Goal: Contribute content: Contribute content

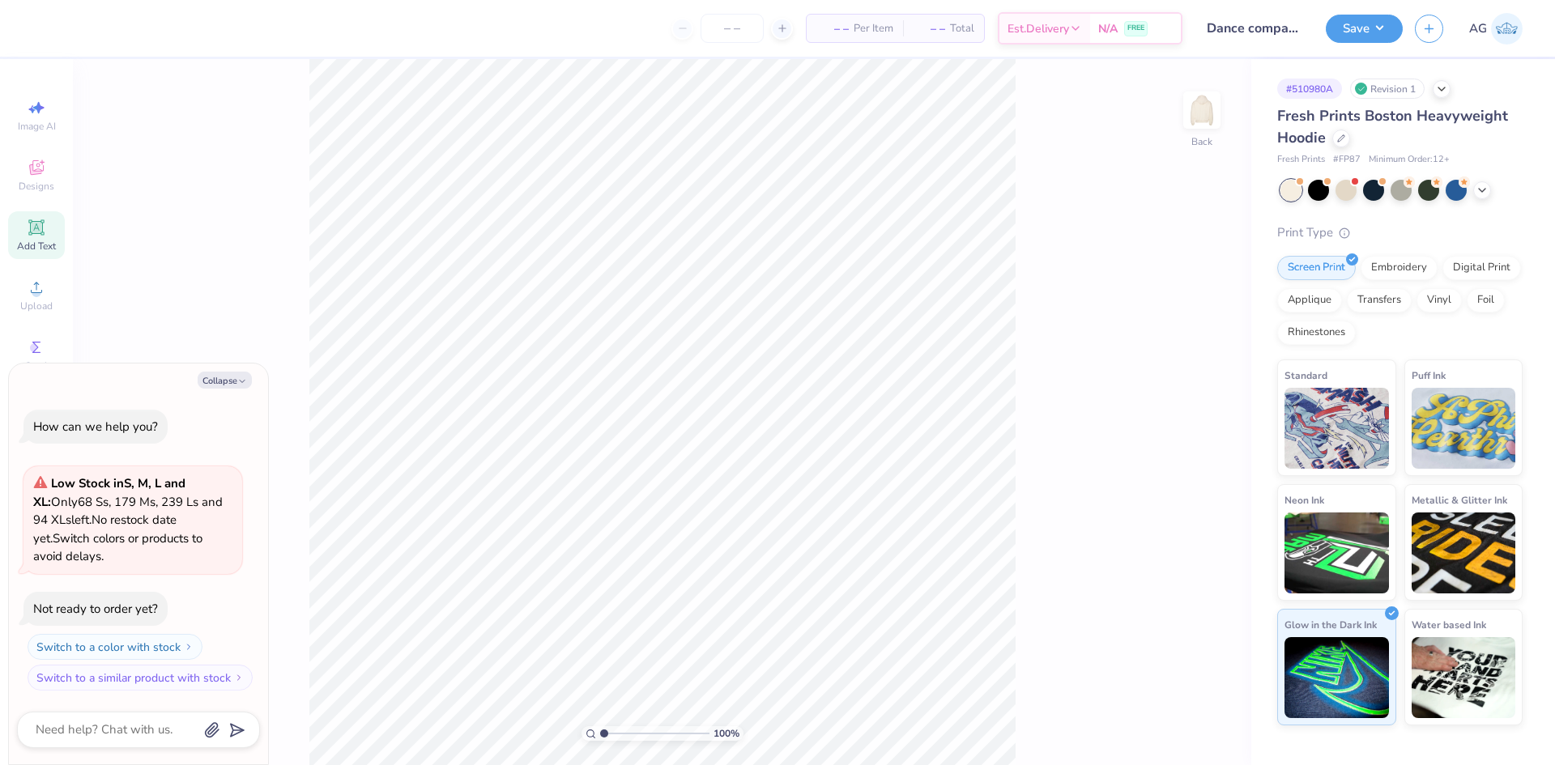
click at [42, 237] on div "Add Text" at bounding box center [36, 235] width 57 height 48
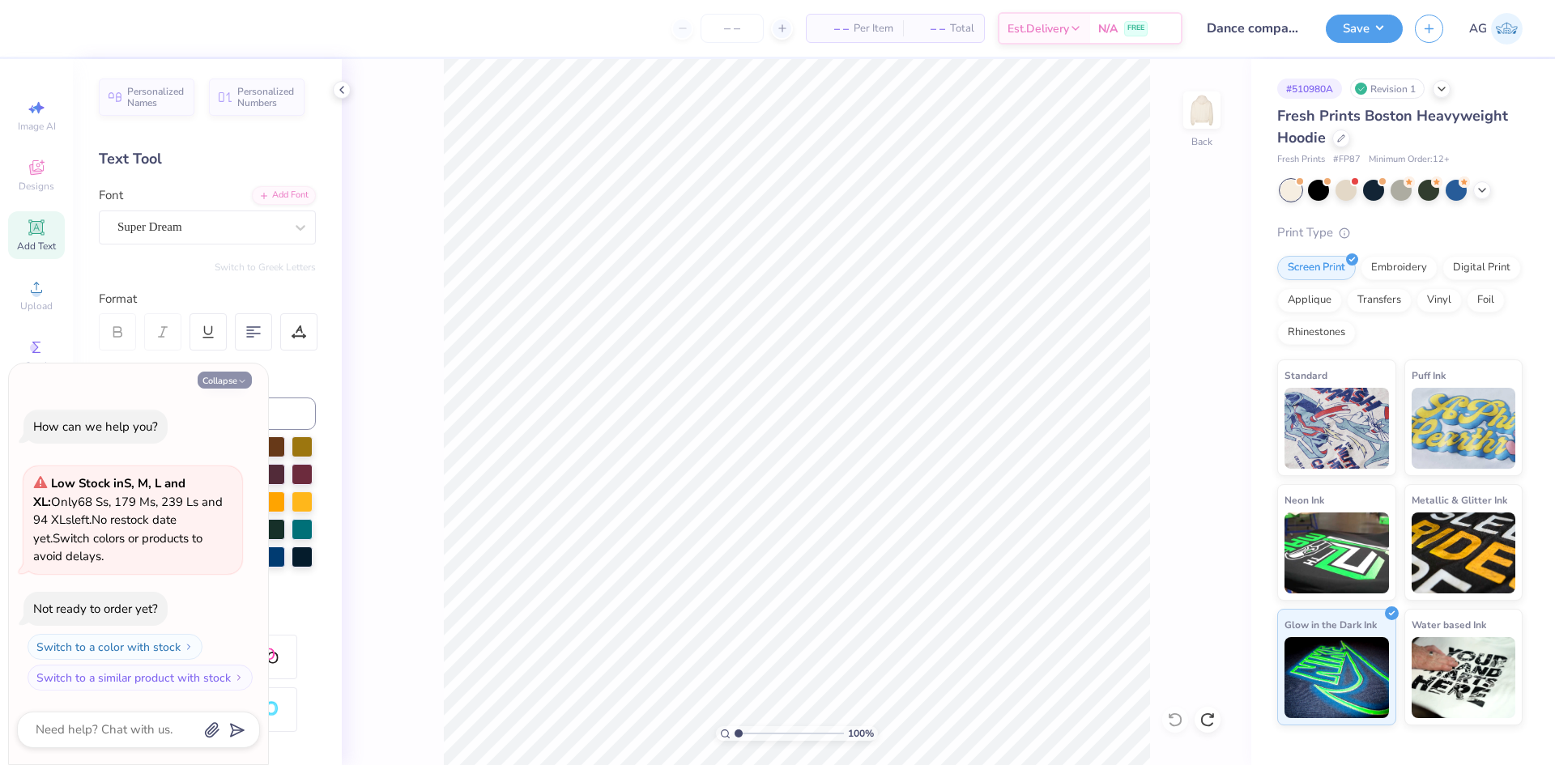
click at [235, 377] on button "Collapse" at bounding box center [225, 380] width 54 height 17
type textarea "x"
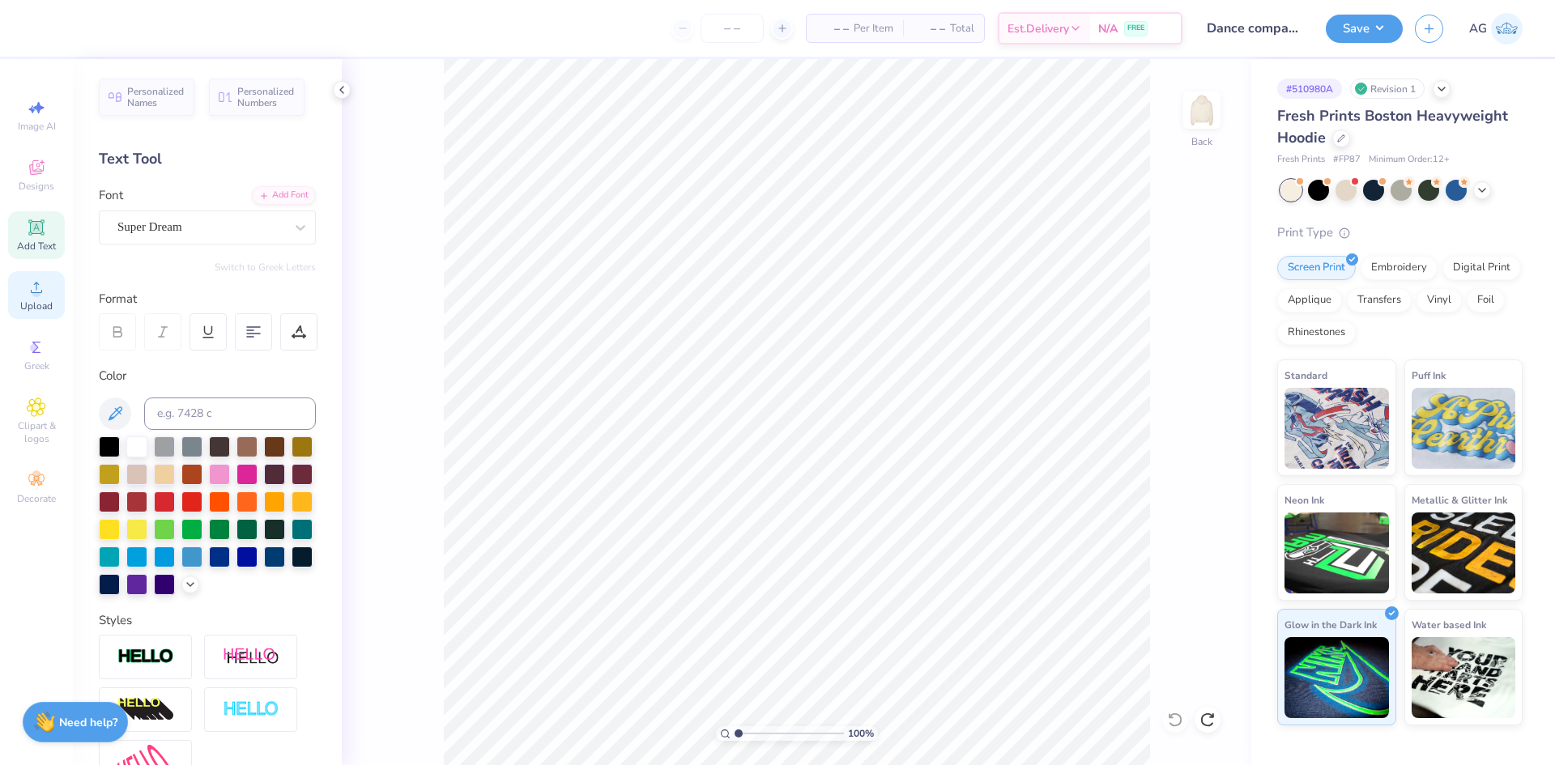
click at [42, 291] on icon at bounding box center [36, 287] width 11 height 11
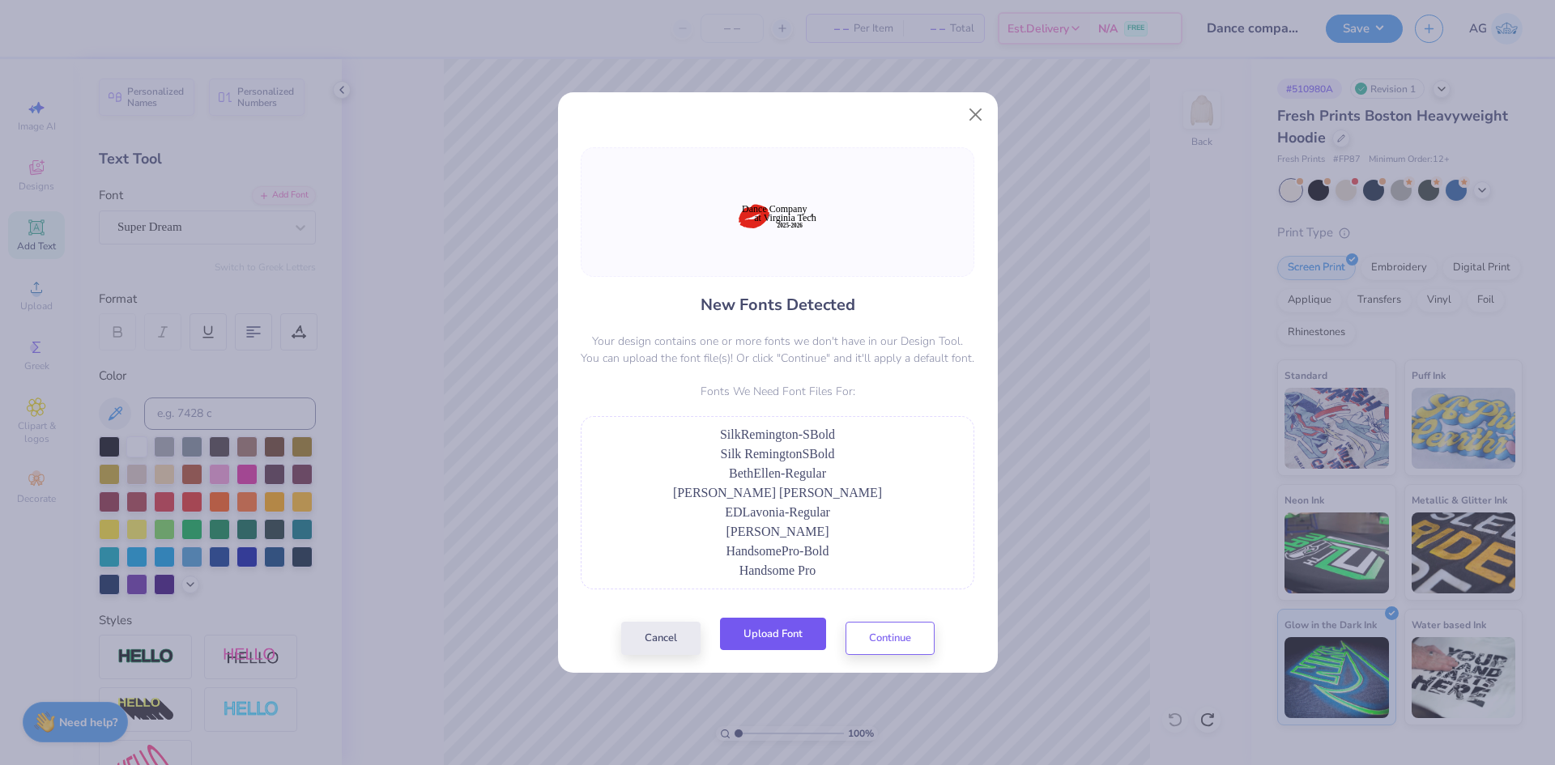
click at [782, 649] on button "Upload Font" at bounding box center [773, 634] width 106 height 33
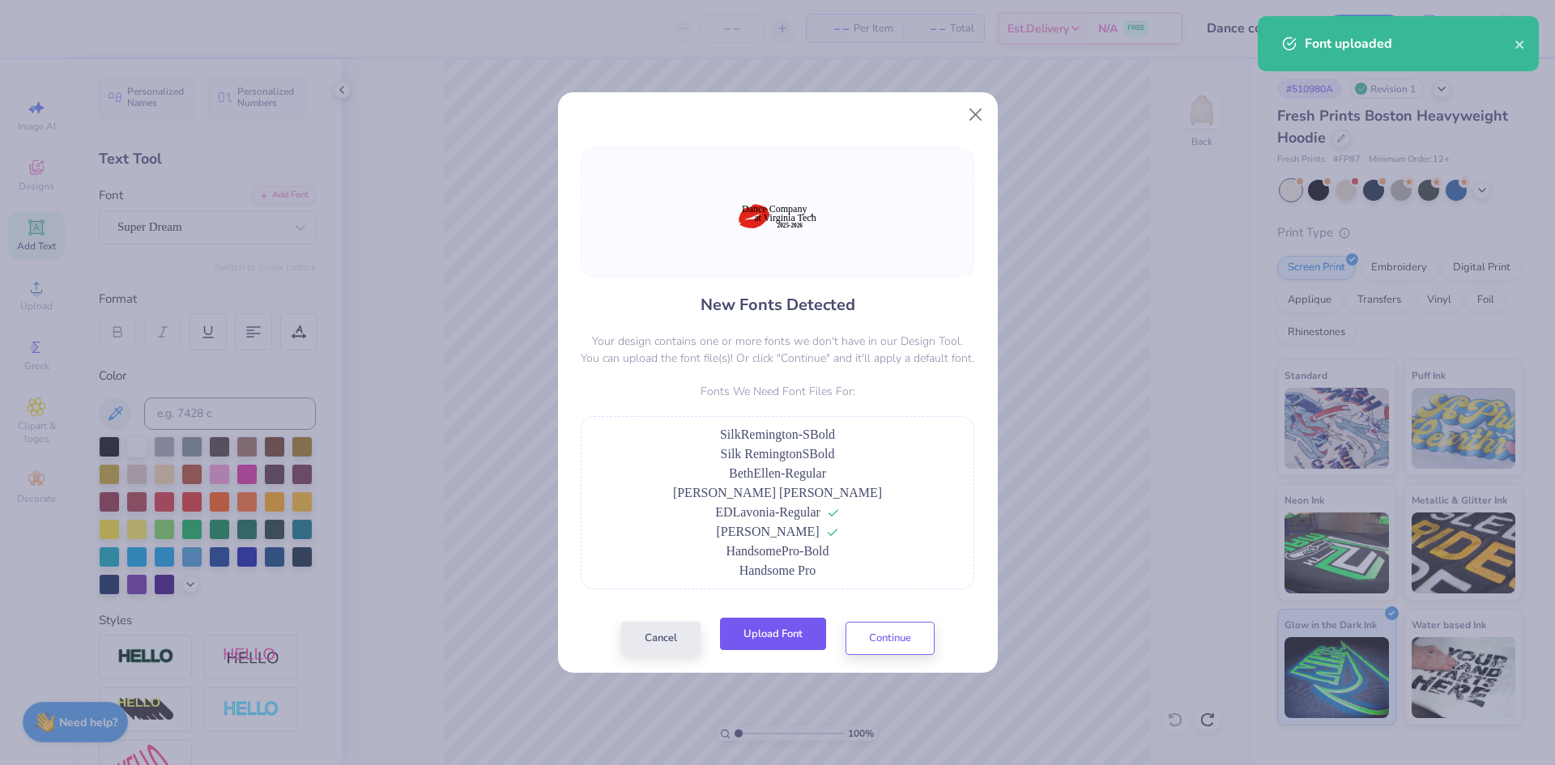
click at [796, 628] on button "Upload Font" at bounding box center [773, 634] width 106 height 33
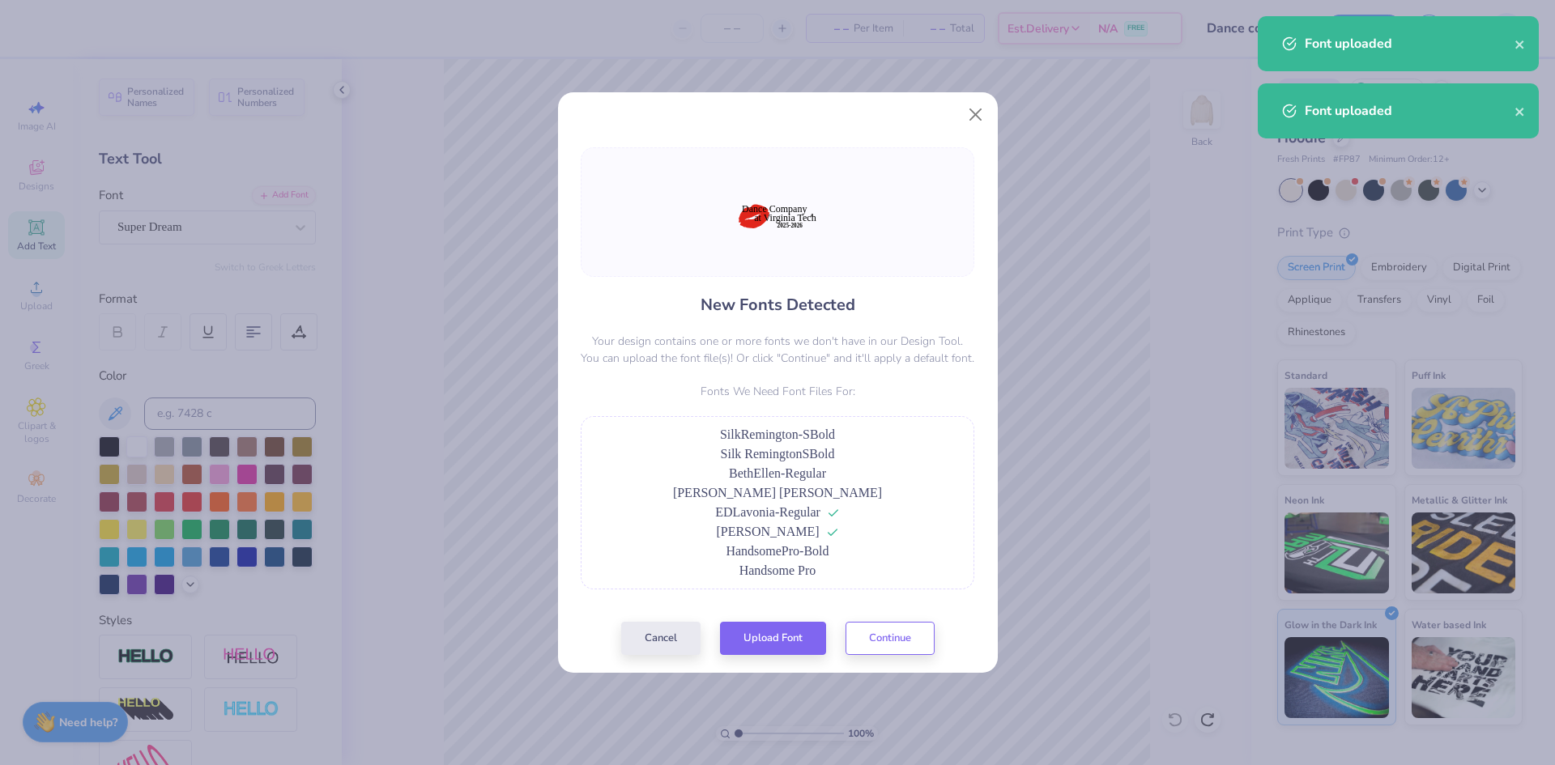
click at [936, 644] on div "New Fonts Detected Your design contains one or more fonts we don't have in our …" at bounding box center [777, 401] width 403 height 508
click at [911, 641] on button "Continue" at bounding box center [889, 634] width 89 height 33
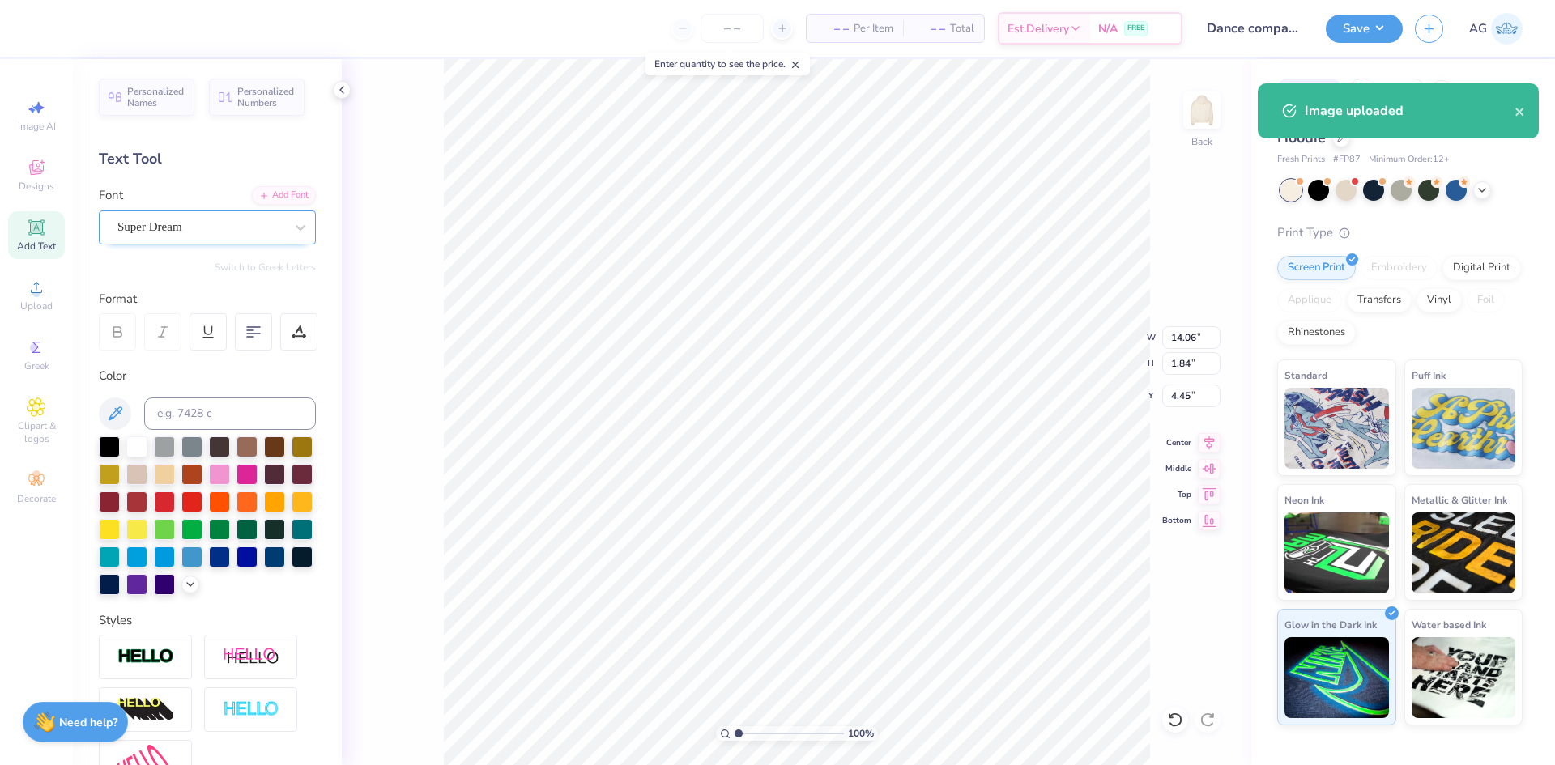
click at [232, 231] on div "Super Dream" at bounding box center [201, 227] width 170 height 25
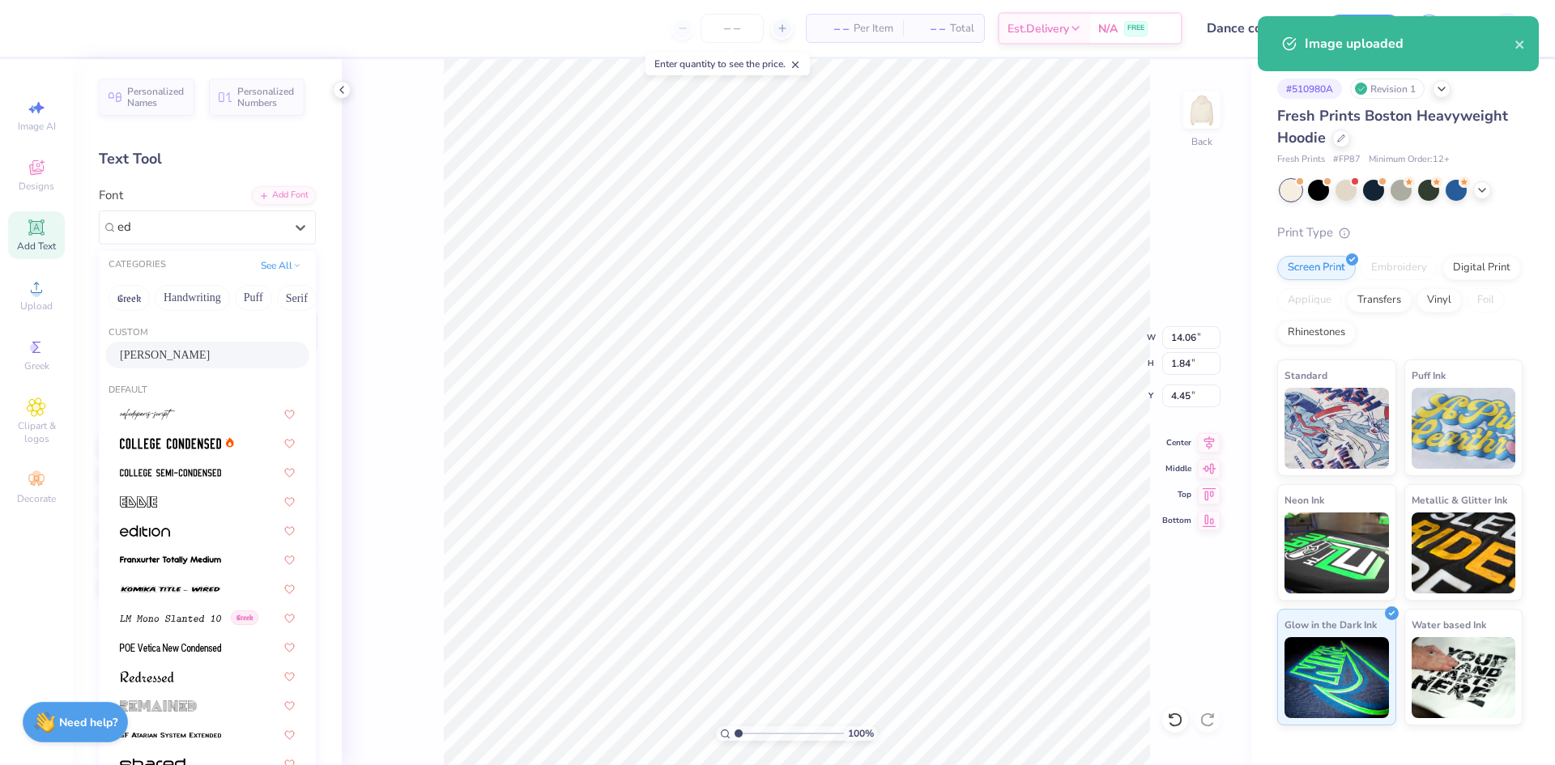
click at [209, 360] on div "[PERSON_NAME]" at bounding box center [207, 355] width 175 height 17
type input "ed"
type input "10.90"
type input "2.22"
type input "4.19"
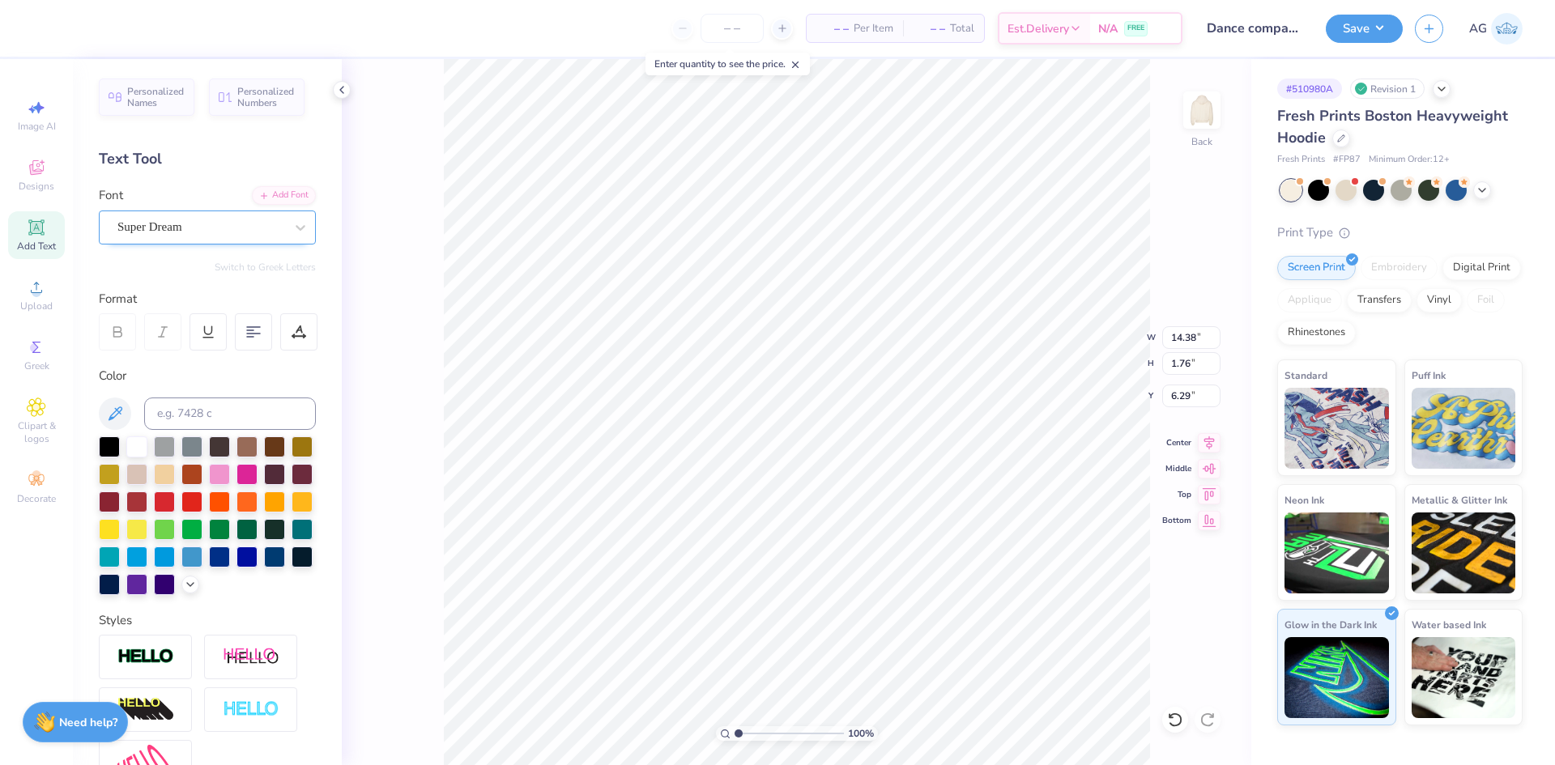
click at [206, 224] on div "Super Dream" at bounding box center [201, 227] width 170 height 25
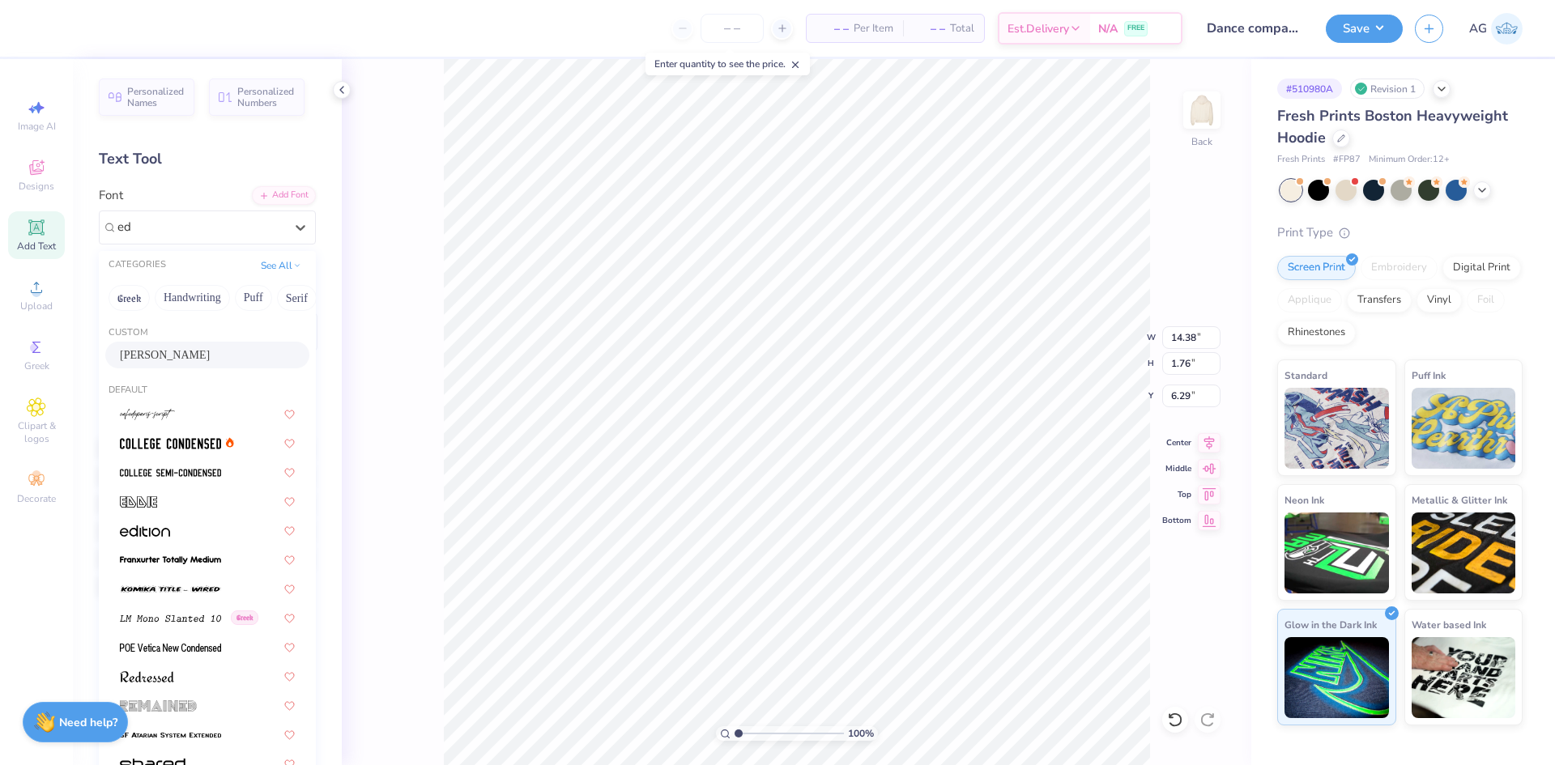
click at [208, 282] on div "Greek Handwriting Puff Serif Bold Calligraphy Retro Sans Serif Minimal Fantasy …" at bounding box center [207, 298] width 217 height 36
click at [190, 353] on div "[PERSON_NAME]" at bounding box center [207, 355] width 175 height 17
type input "ed"
type input "10.90"
type input "2.23"
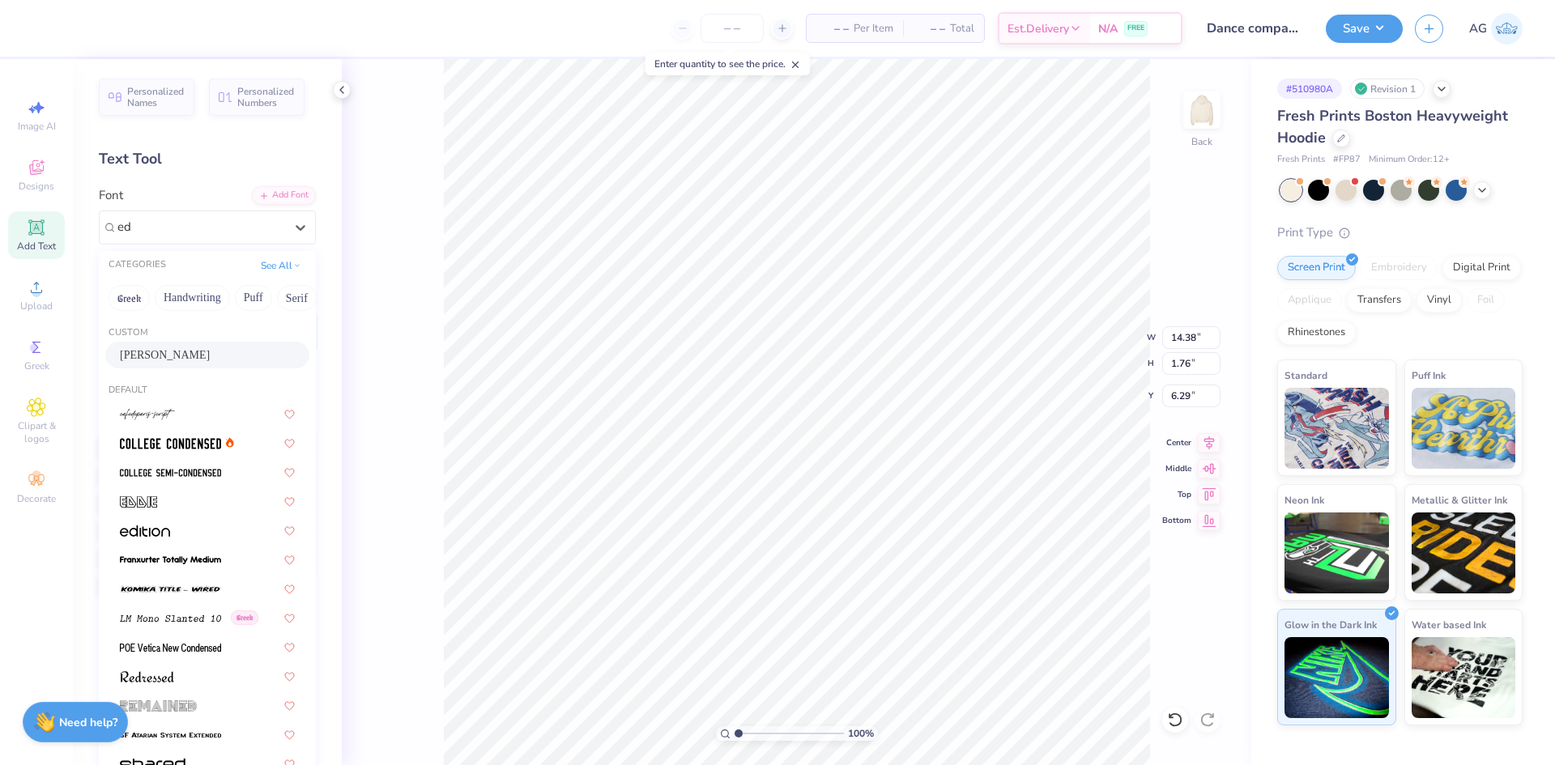
type input "6.02"
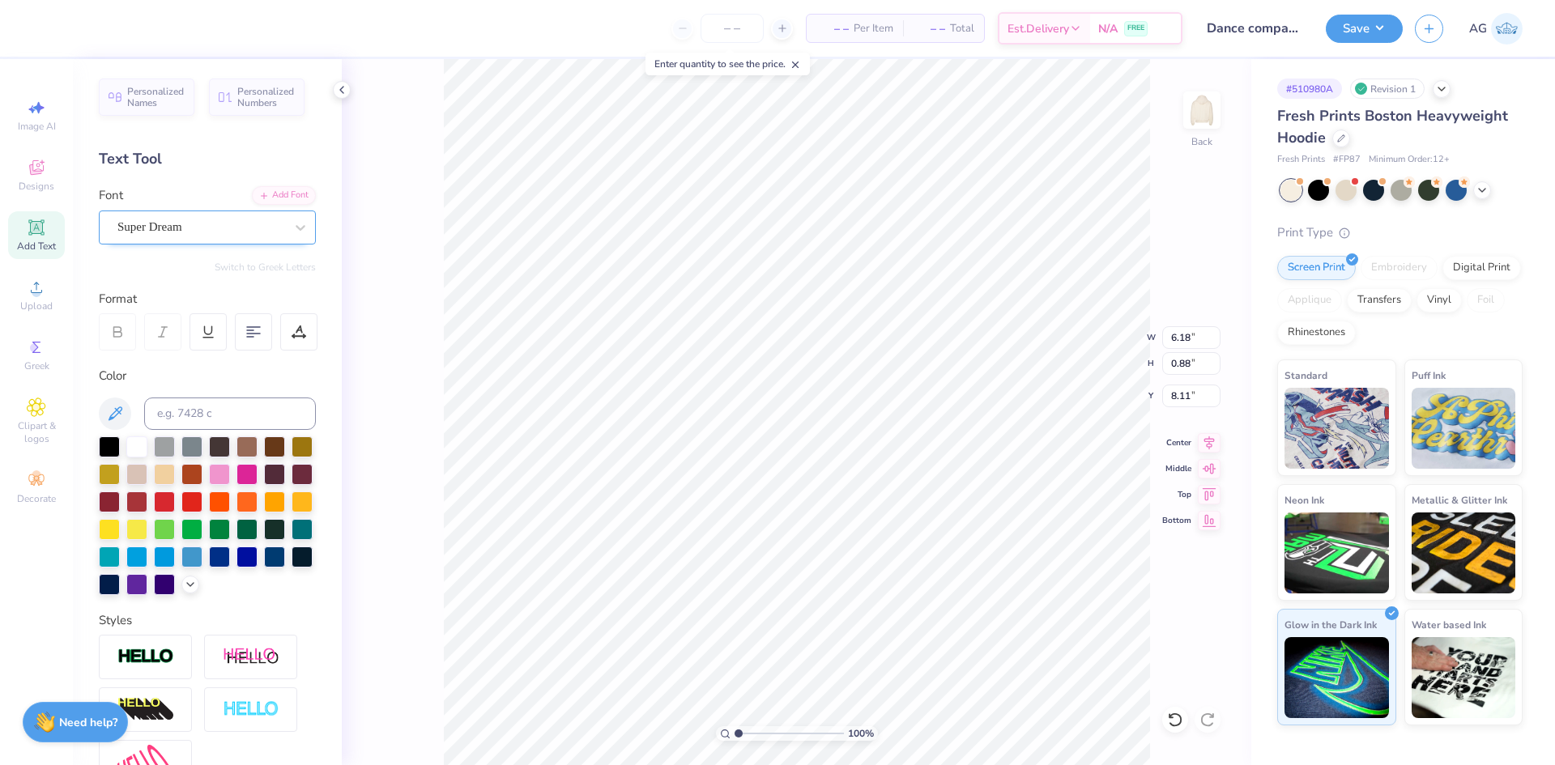
click at [182, 228] on div "Super Dream" at bounding box center [201, 227] width 170 height 25
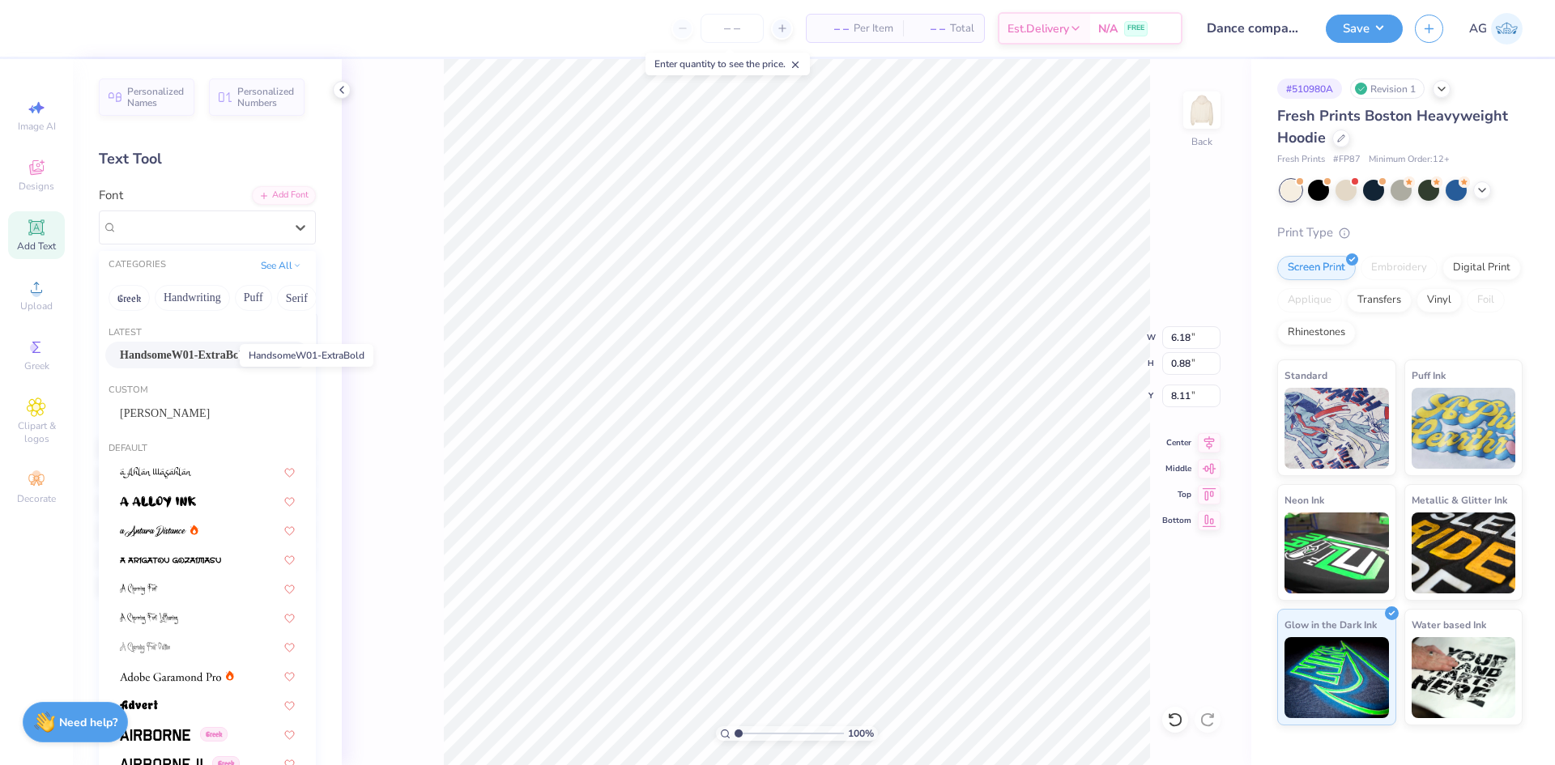
click at [197, 358] on span "HandsomeW01-ExtraBold" at bounding box center [184, 355] width 129 height 17
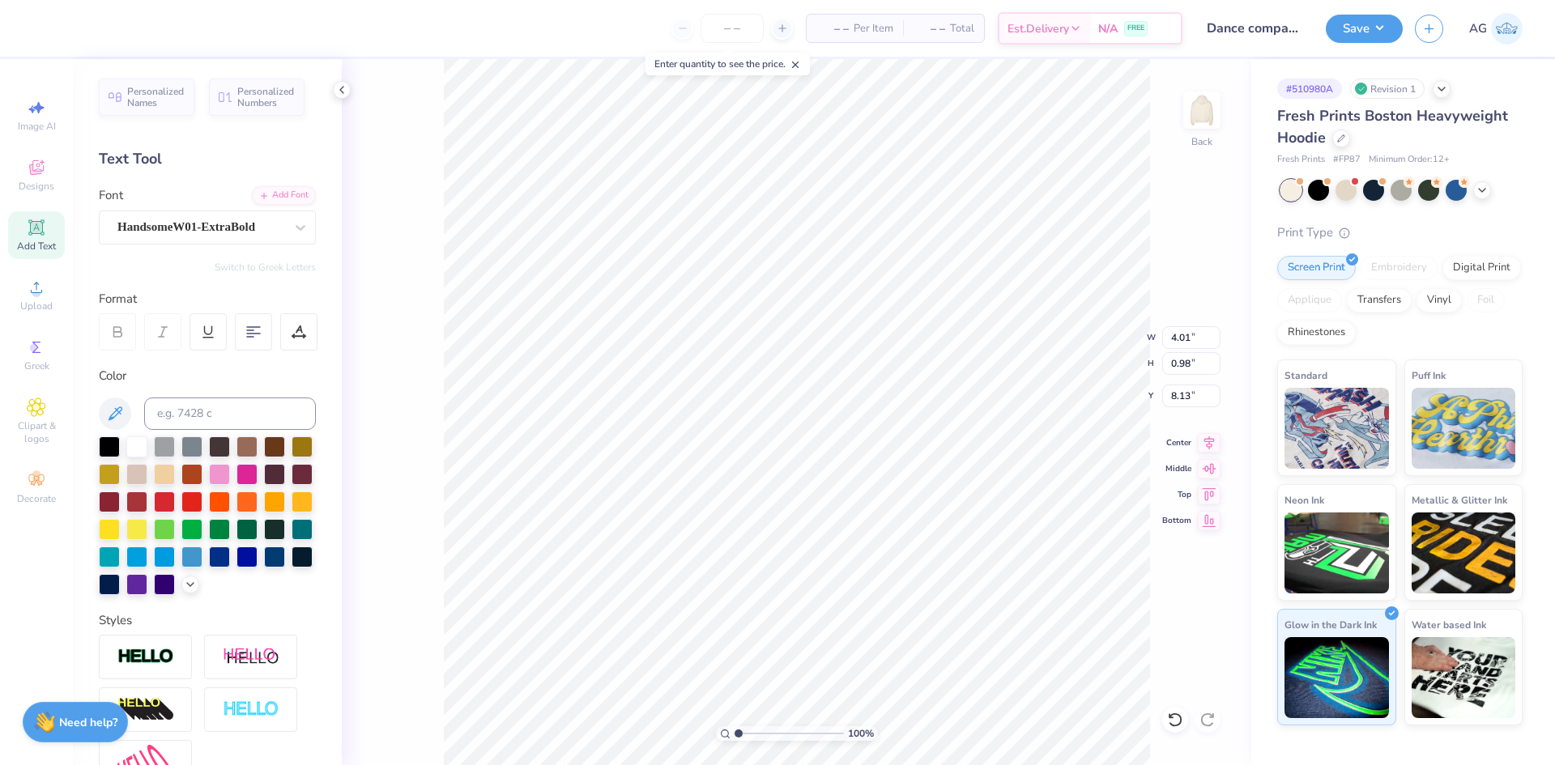
type input "4.01"
type input "0.98"
type input "8.13"
type input "7.77"
type input "2.22"
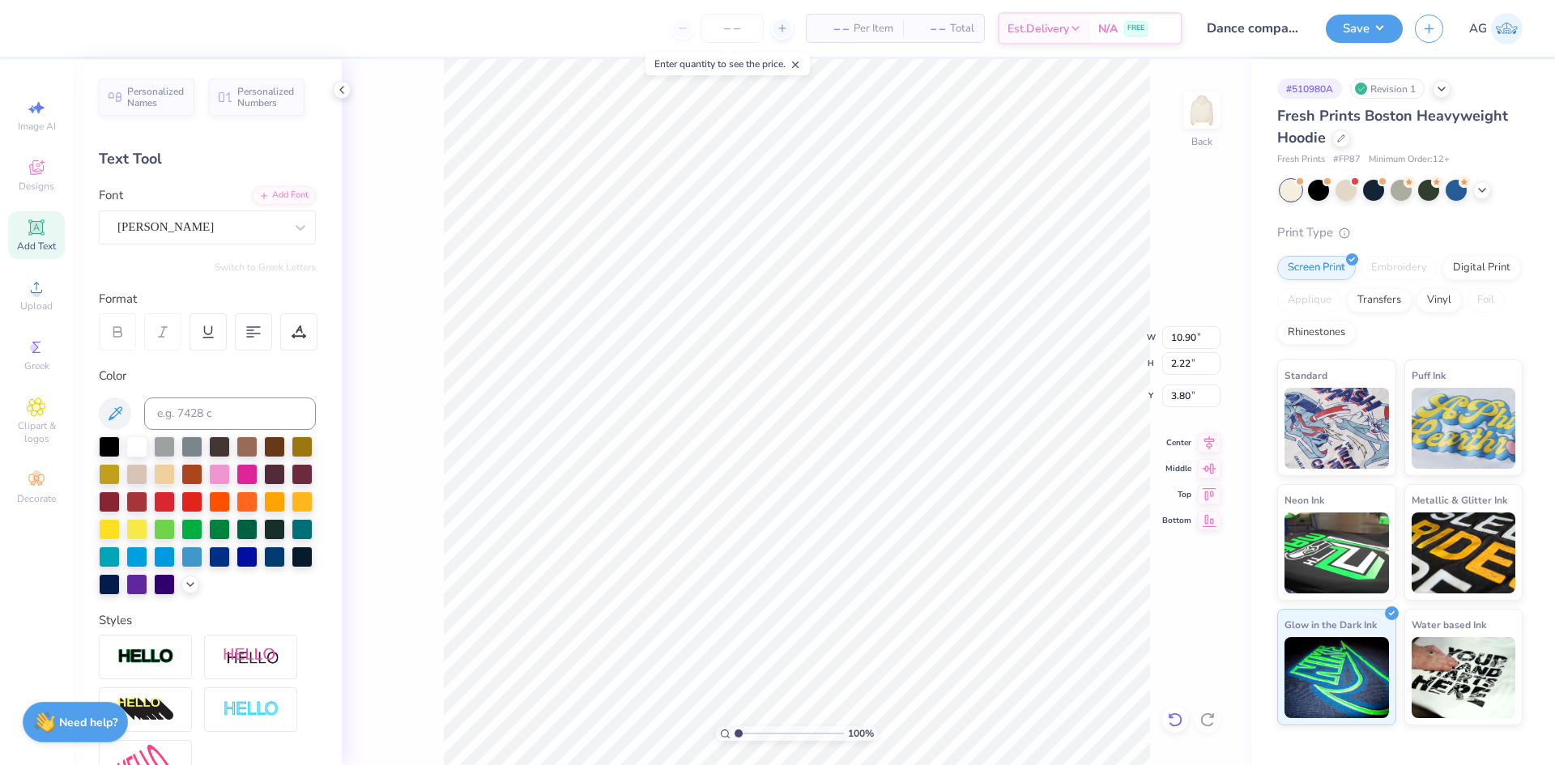
click at [1169, 714] on icon at bounding box center [1170, 715] width 3 height 3
click at [1171, 717] on icon at bounding box center [1170, 715] width 3 height 3
type input "4.19"
type input "1.71"
click at [746, 733] on input "range" at bounding box center [788, 733] width 109 height 15
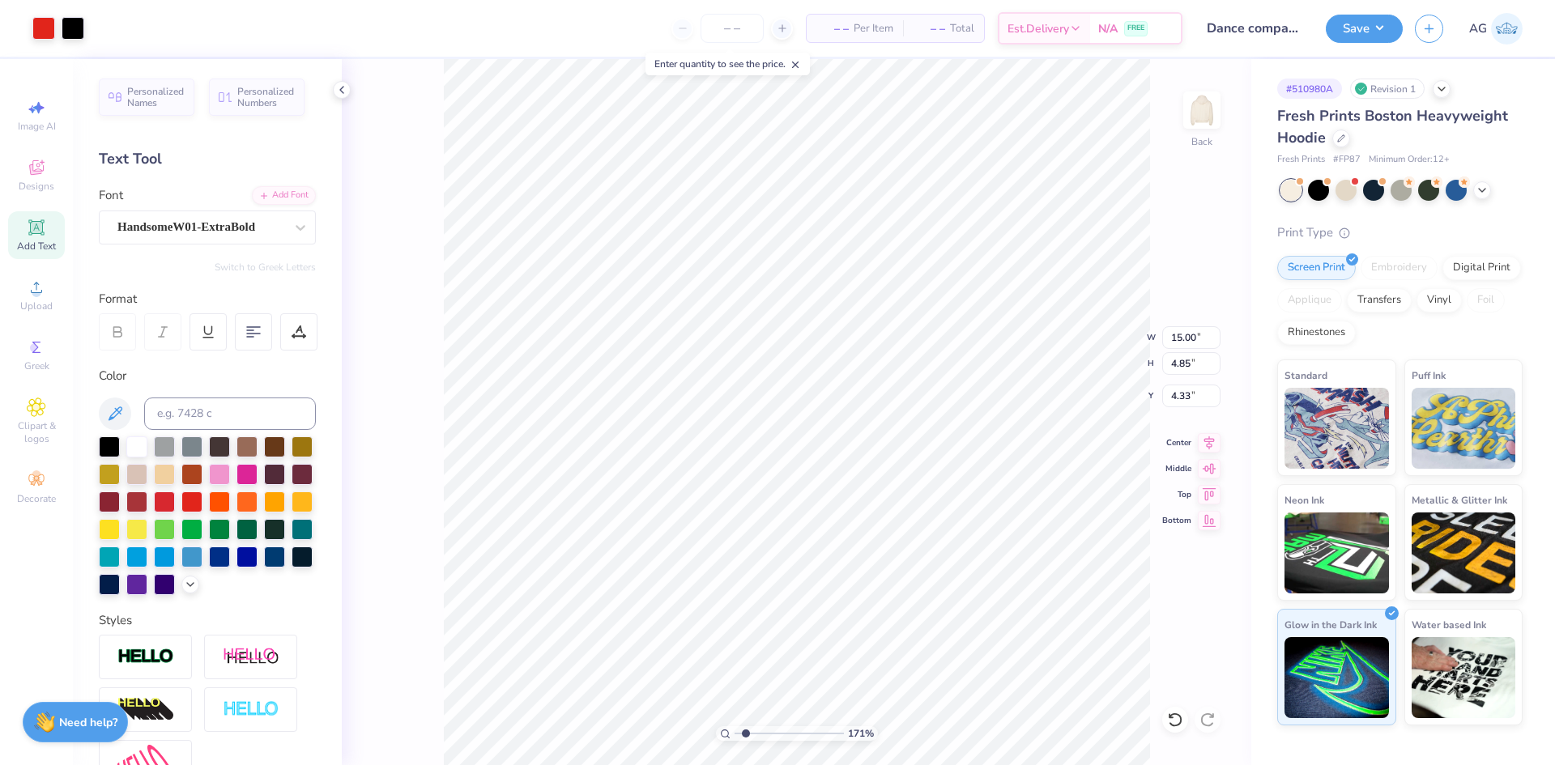
type input "15.00"
type input "4.85"
type input "4.33"
type input "13.37"
type input "4.07"
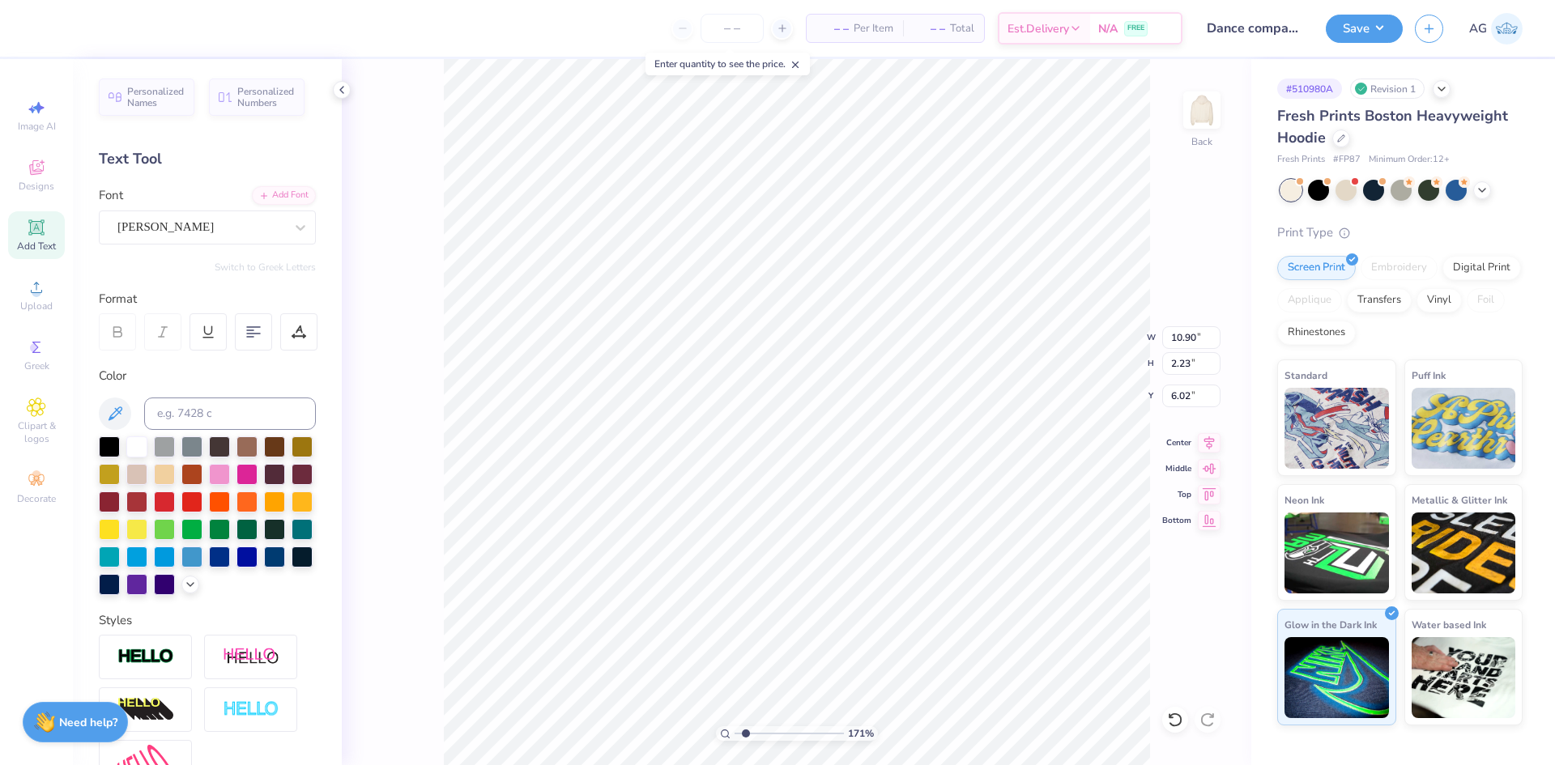
type input "4.19"
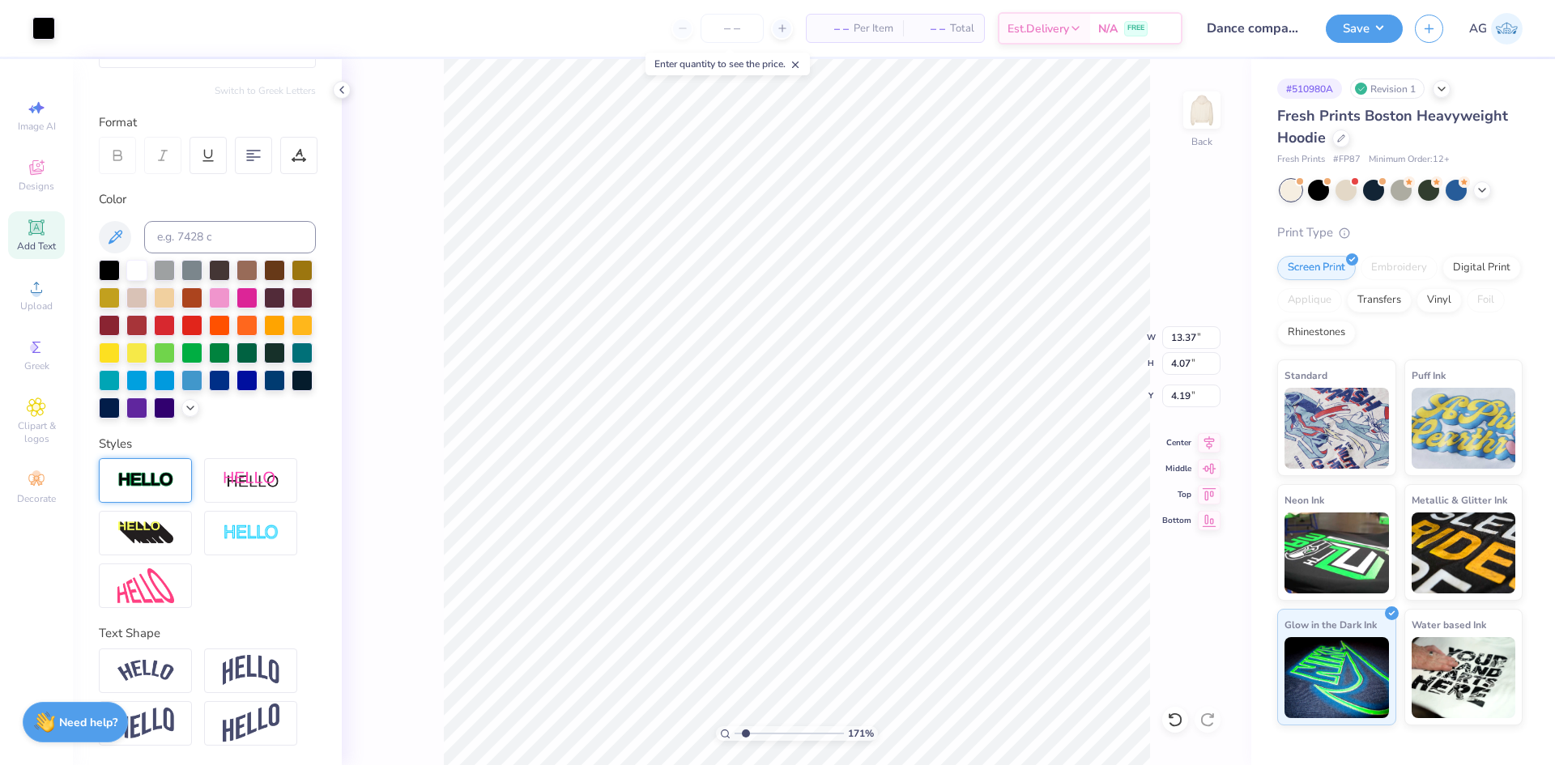
click at [147, 475] on img at bounding box center [145, 480] width 57 height 19
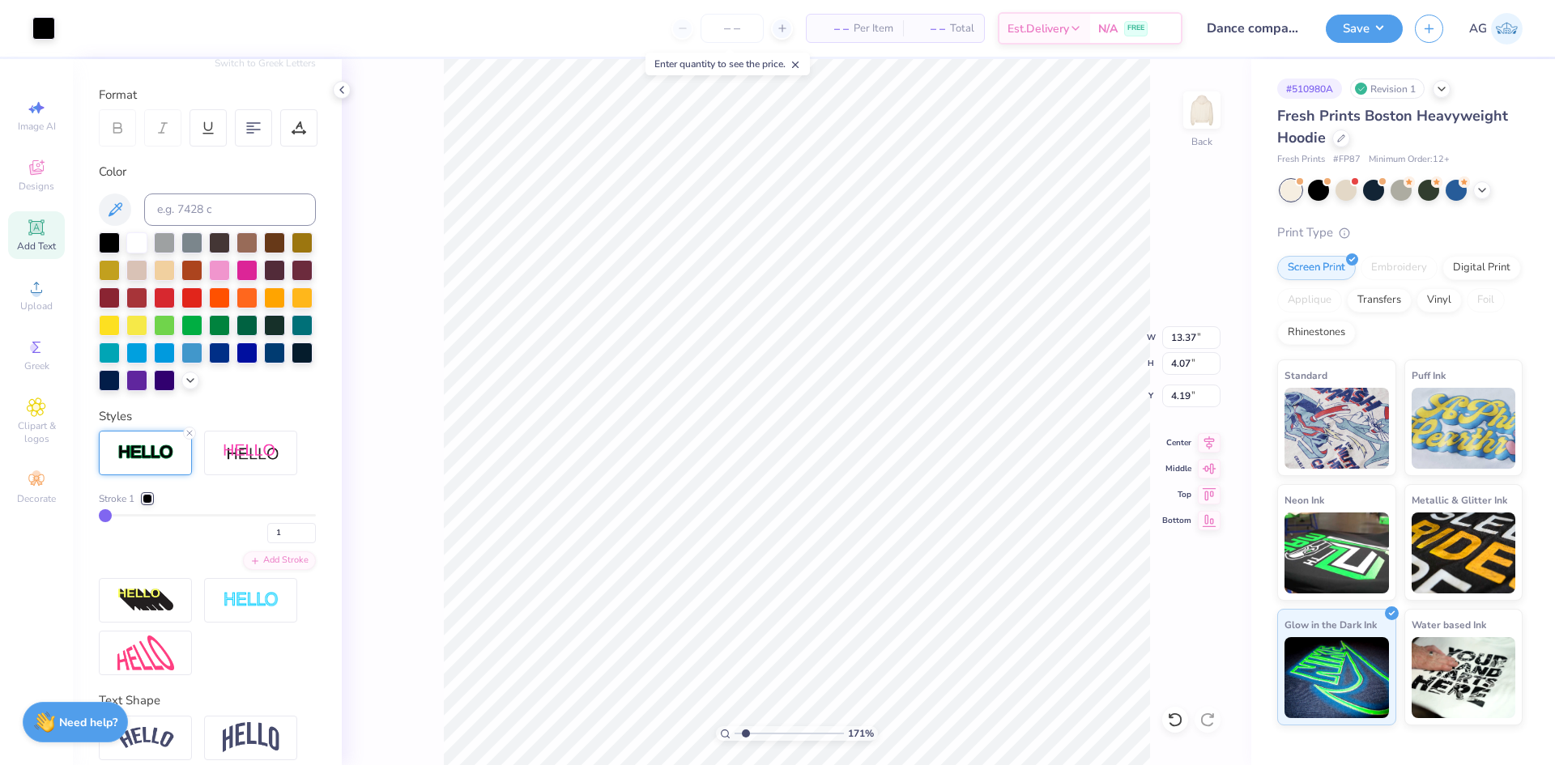
type input "13.38"
type input "4.08"
type input "2"
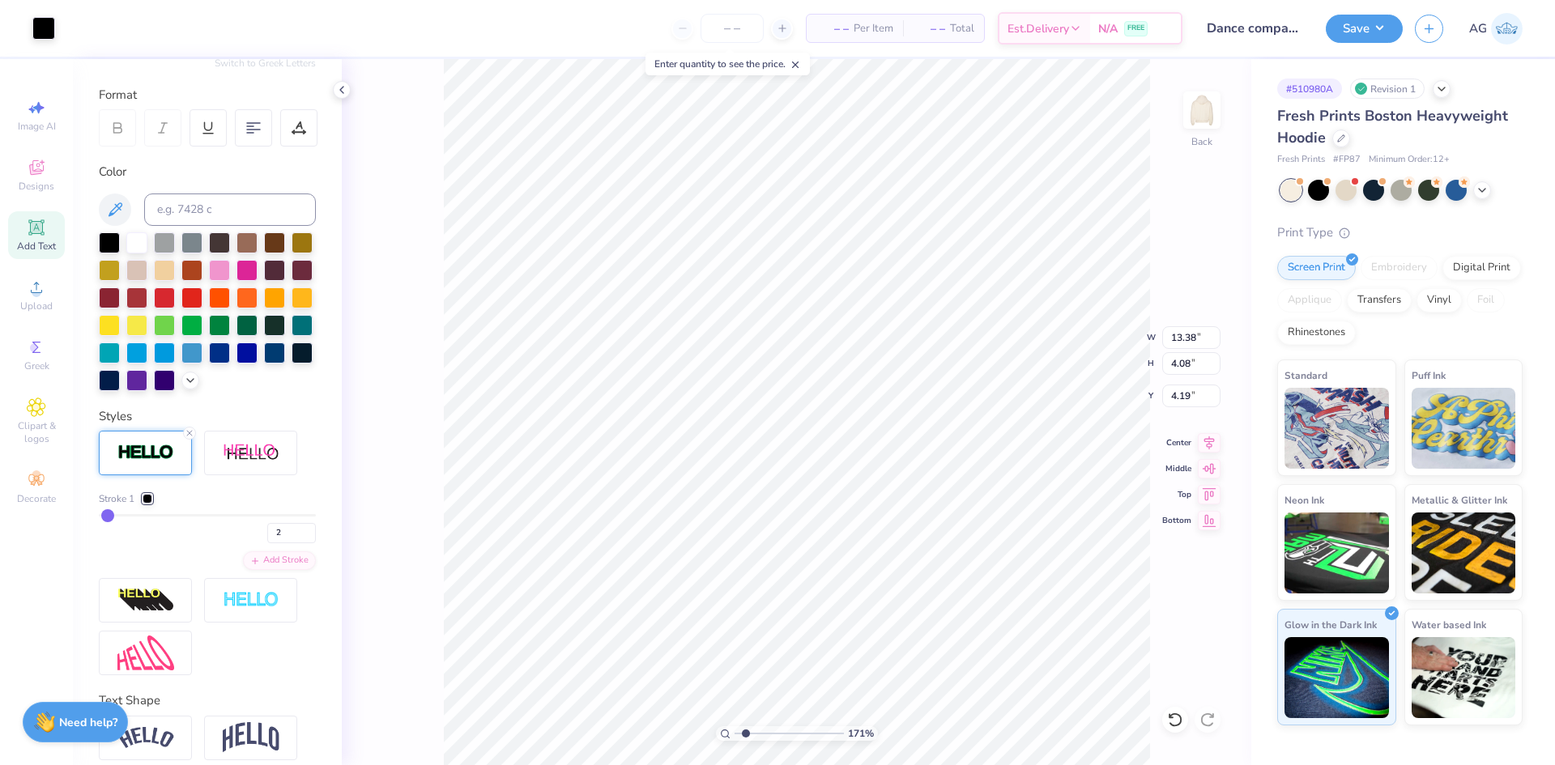
click at [108, 517] on input "range" at bounding box center [207, 515] width 217 height 2
type input "13.39"
type input "4.09"
type input "10.90"
type input "2.22"
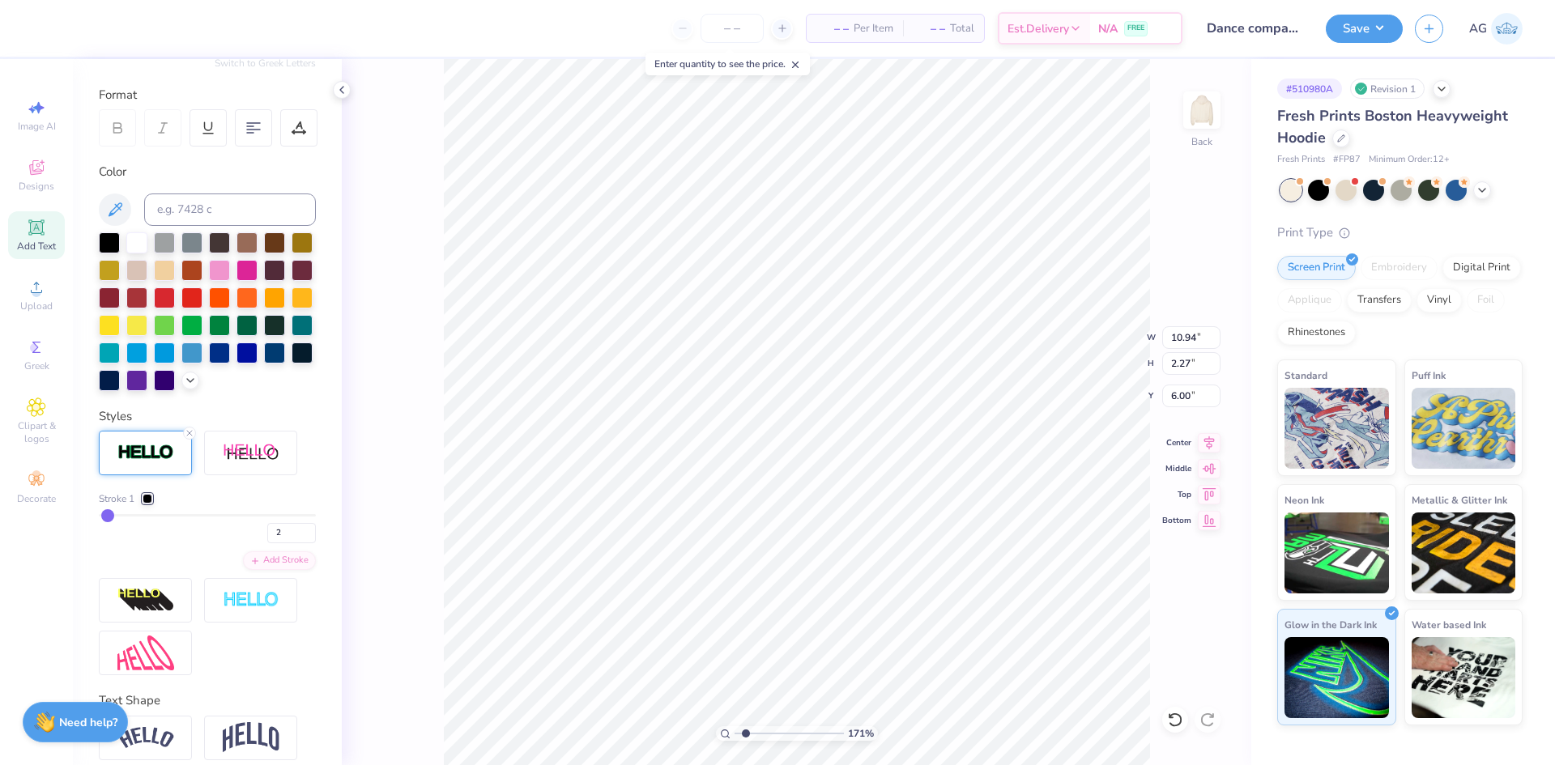
type input "4.19"
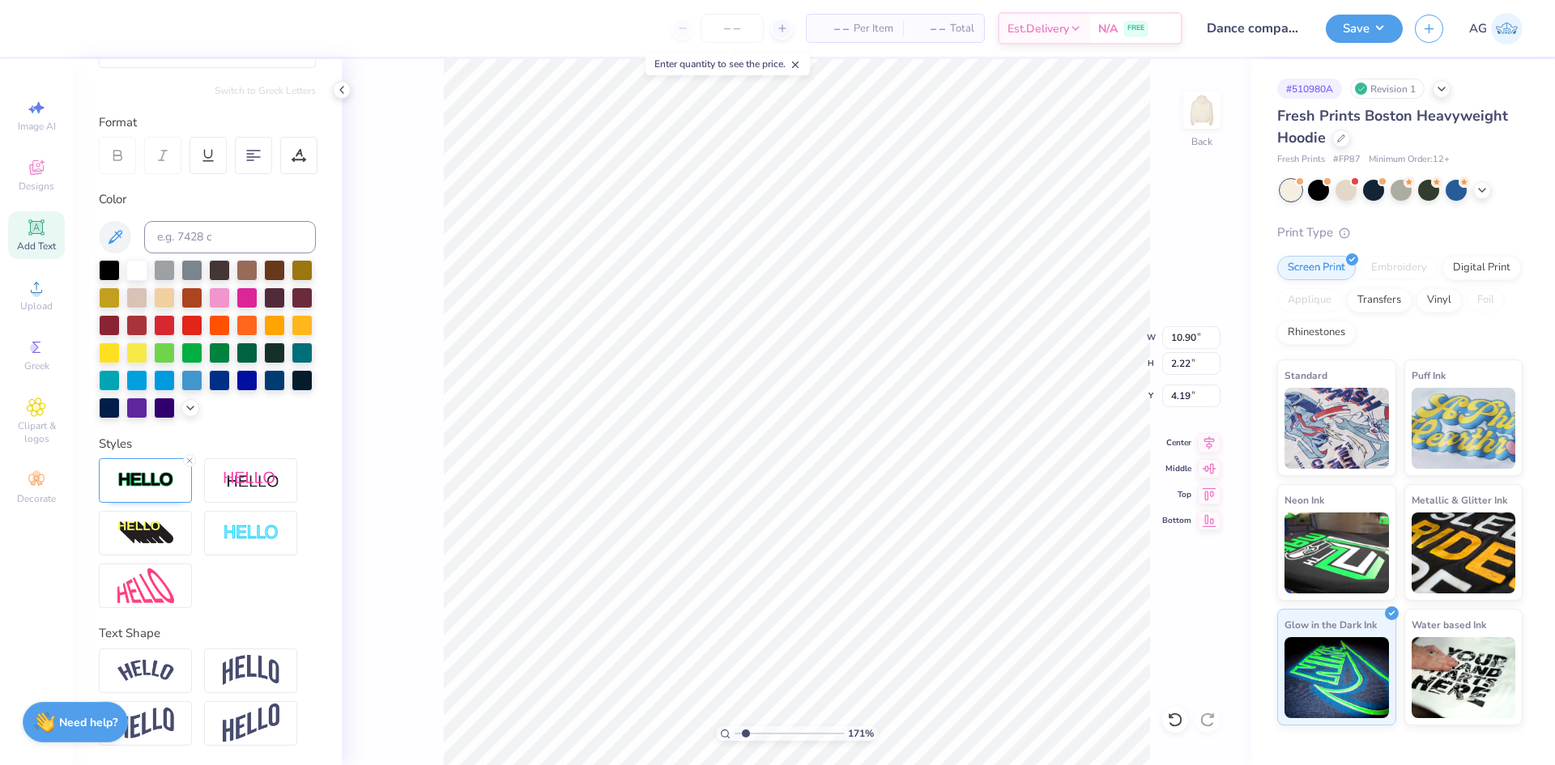
type input "10.92"
type input "2.24"
type input "4.18"
click at [140, 487] on img at bounding box center [145, 480] width 57 height 19
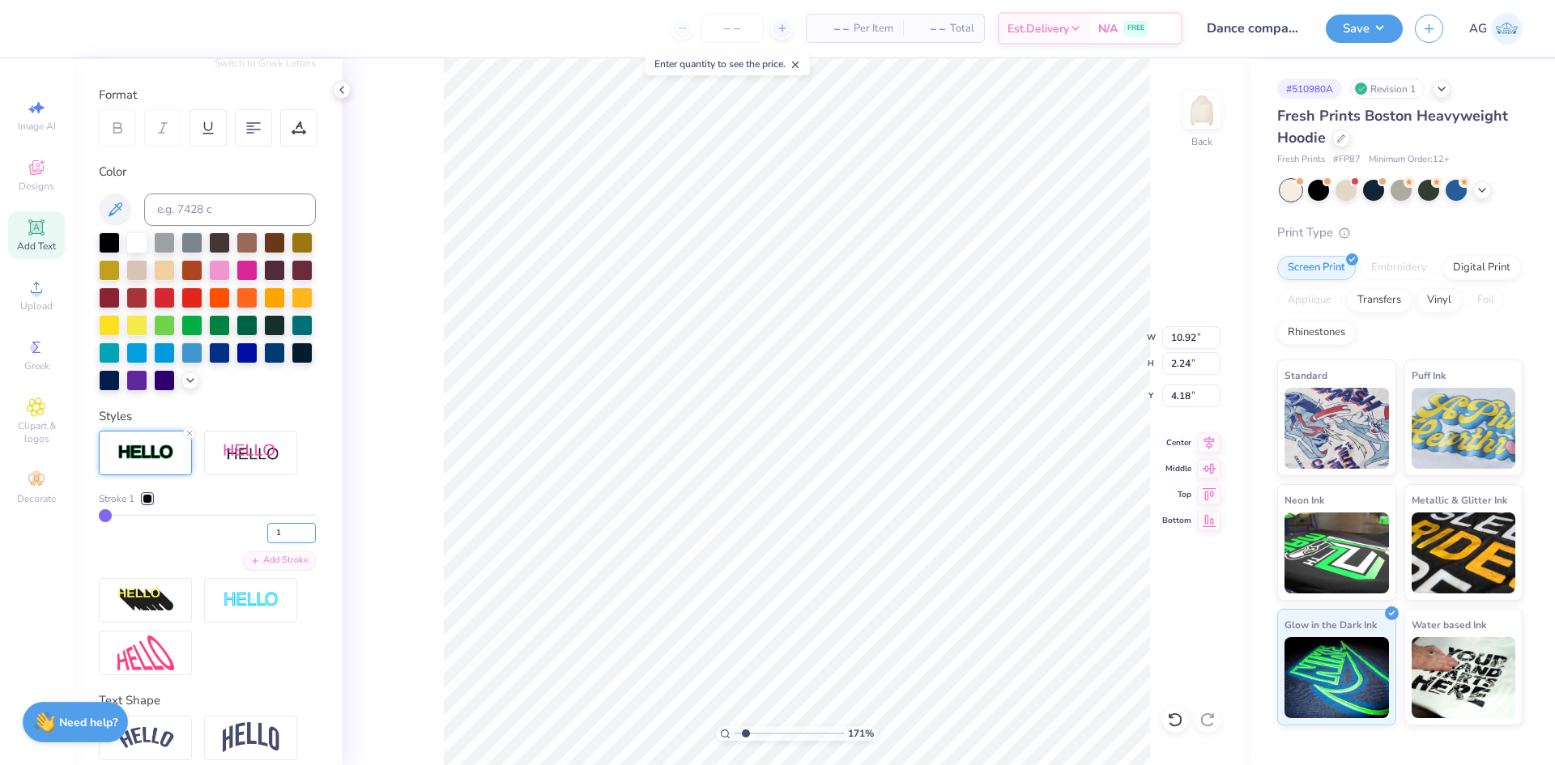
click at [272, 543] on input "1" at bounding box center [291, 533] width 49 height 20
type input "22"
type input "11.34"
type input "2.66"
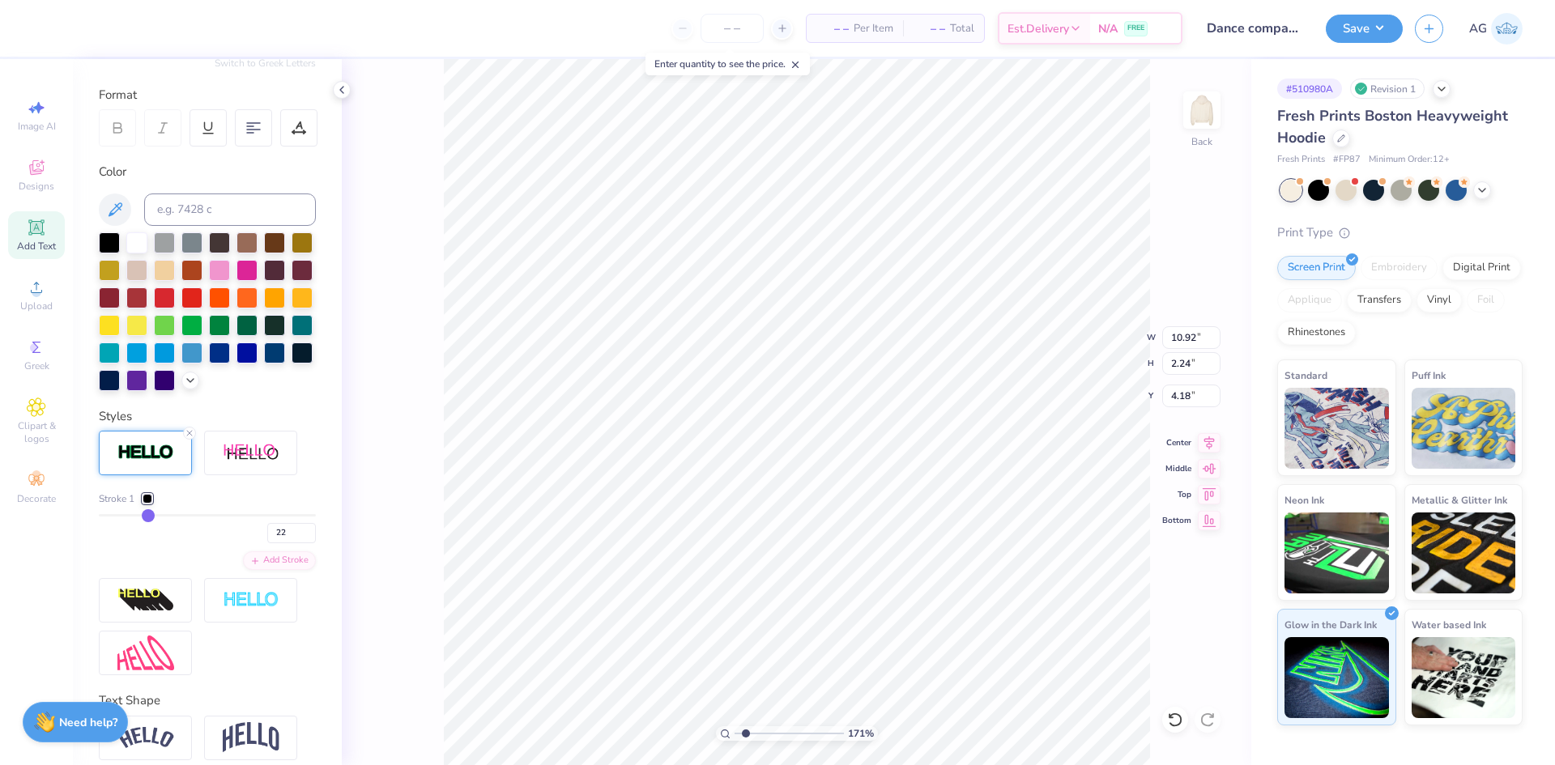
type input "3.97"
click at [267, 543] on input "22" at bounding box center [291, 533] width 49 height 20
type input "2"
type input "10.94"
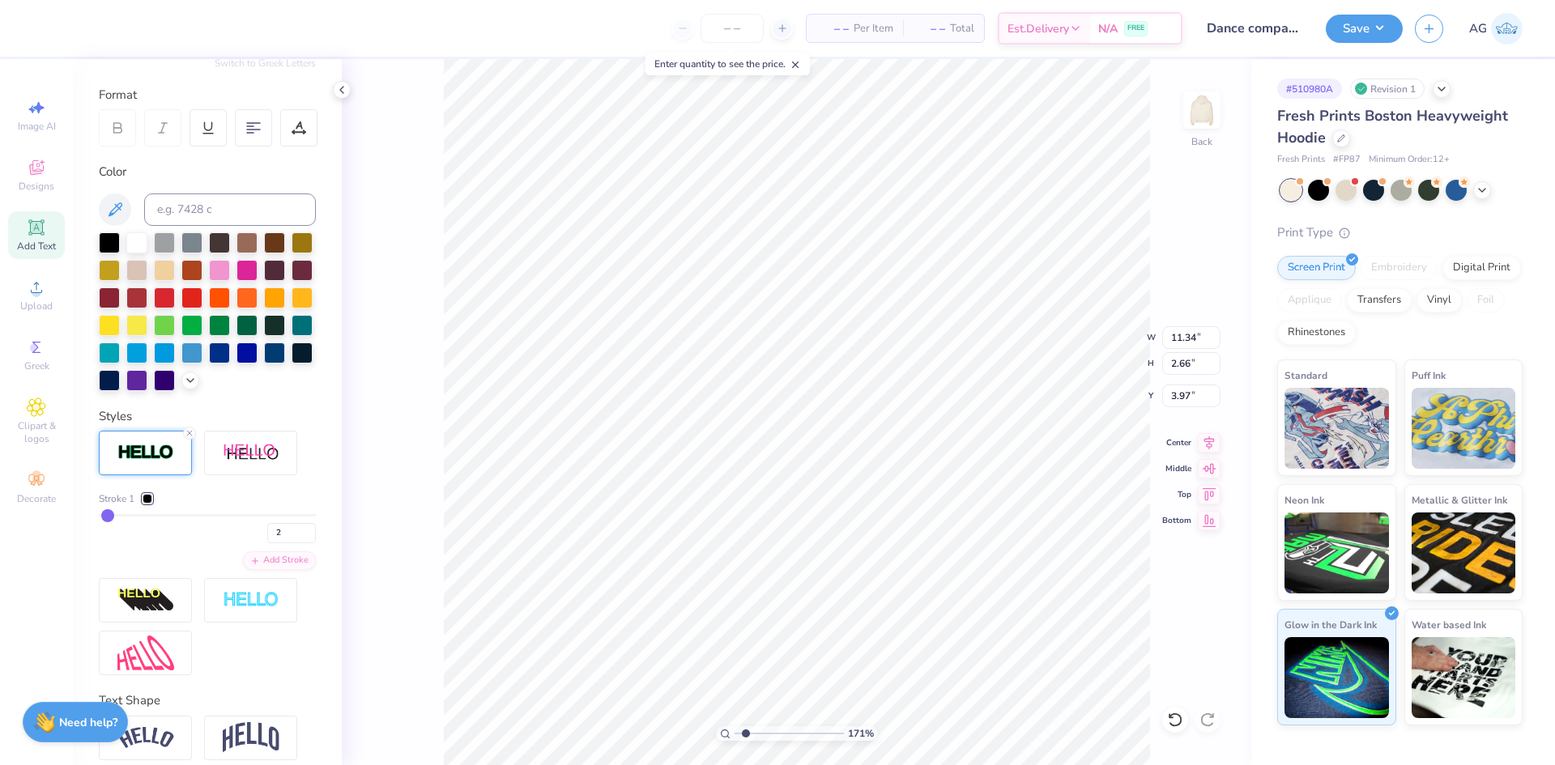
type input "2.26"
type input "4.17"
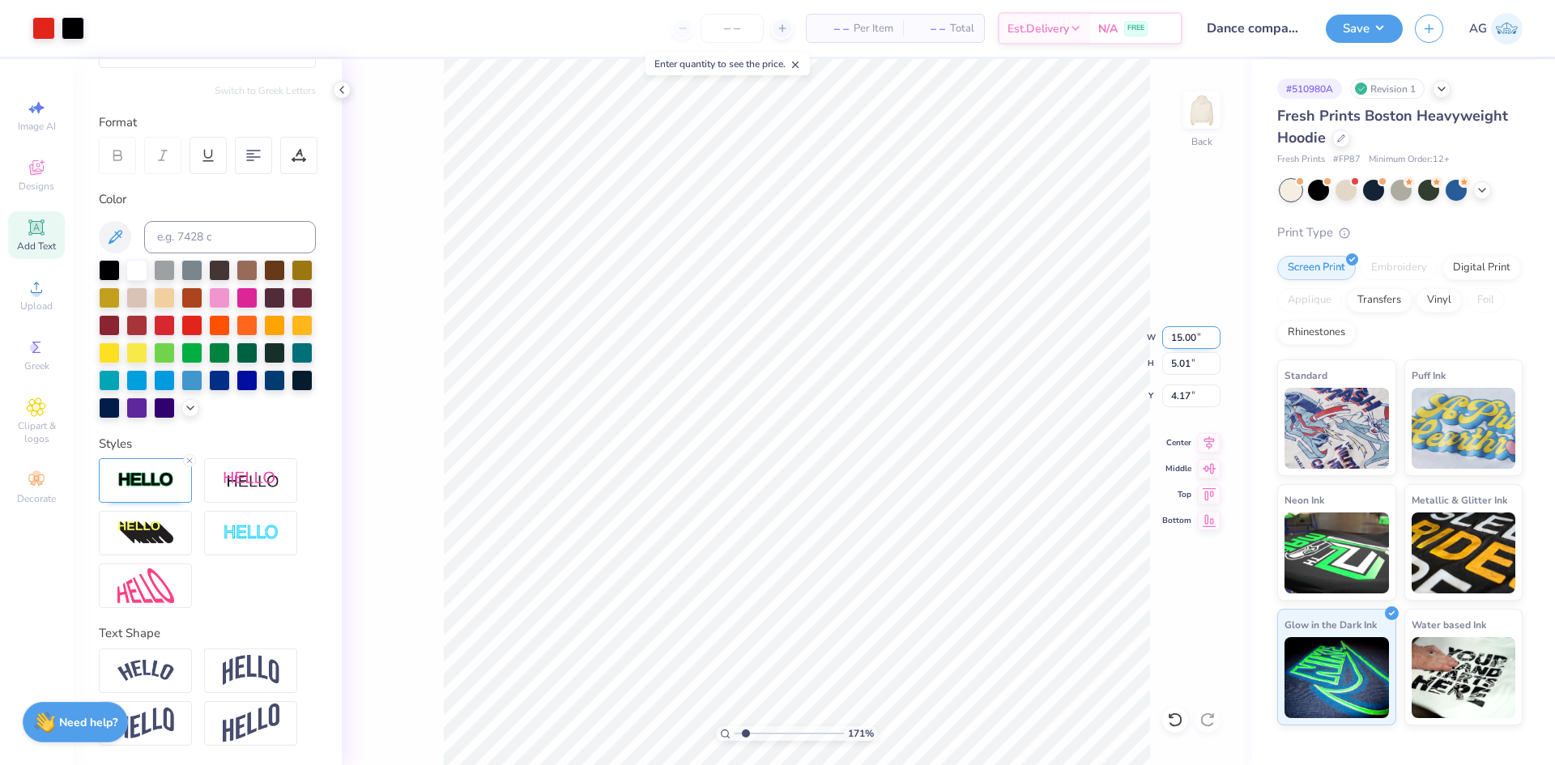
click at [1170, 338] on input "15.00" at bounding box center [1191, 337] width 58 height 23
type input "12.00"
type input "4.01"
click at [1185, 394] on input "4.67" at bounding box center [1191, 396] width 58 height 23
click at [1197, 338] on input "12.00" at bounding box center [1191, 337] width 58 height 23
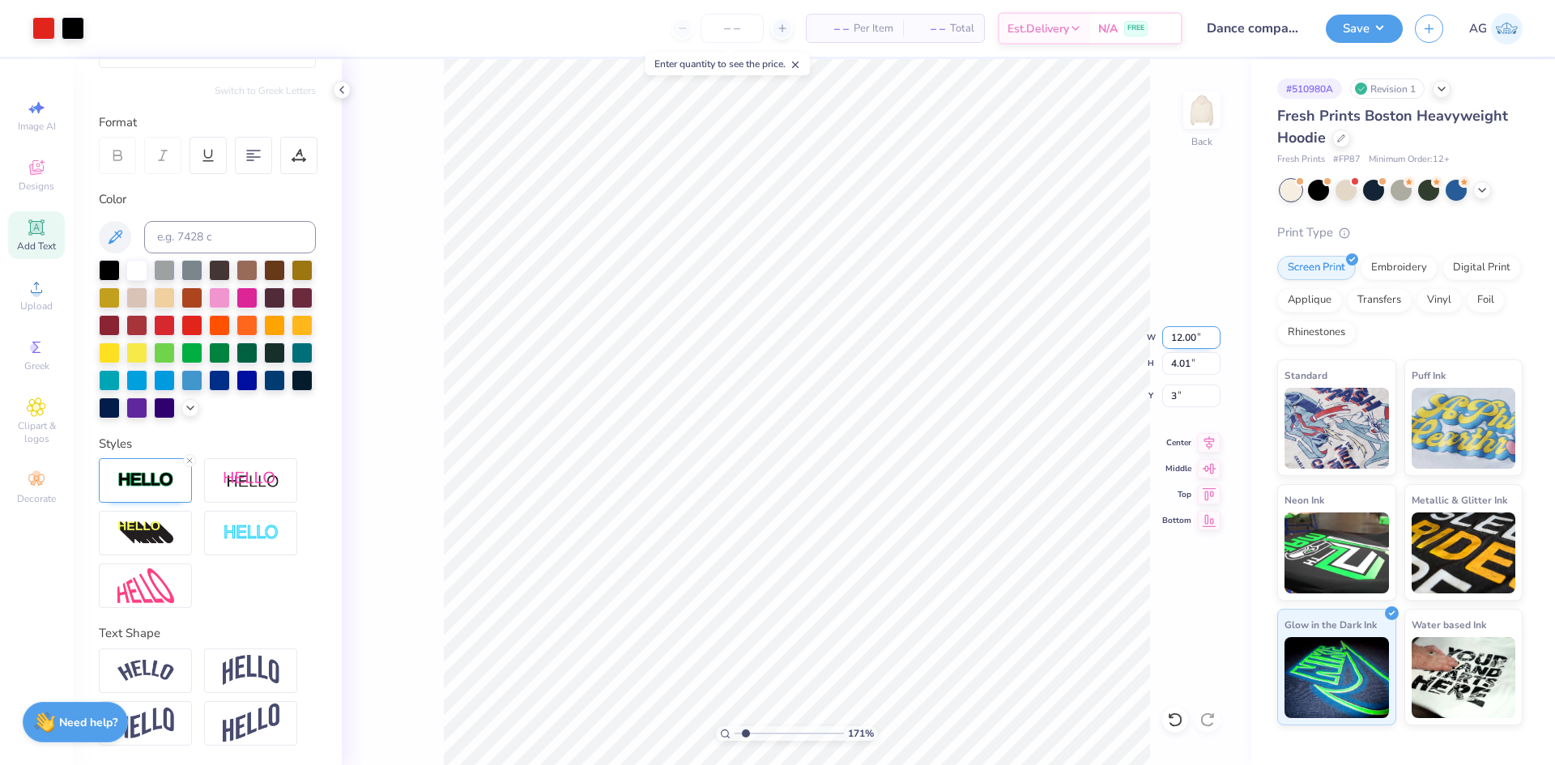
type input "3.00"
type input "12.50"
type input "4.17"
click at [1176, 401] on input "2.92" at bounding box center [1191, 396] width 58 height 23
type input "3.00"
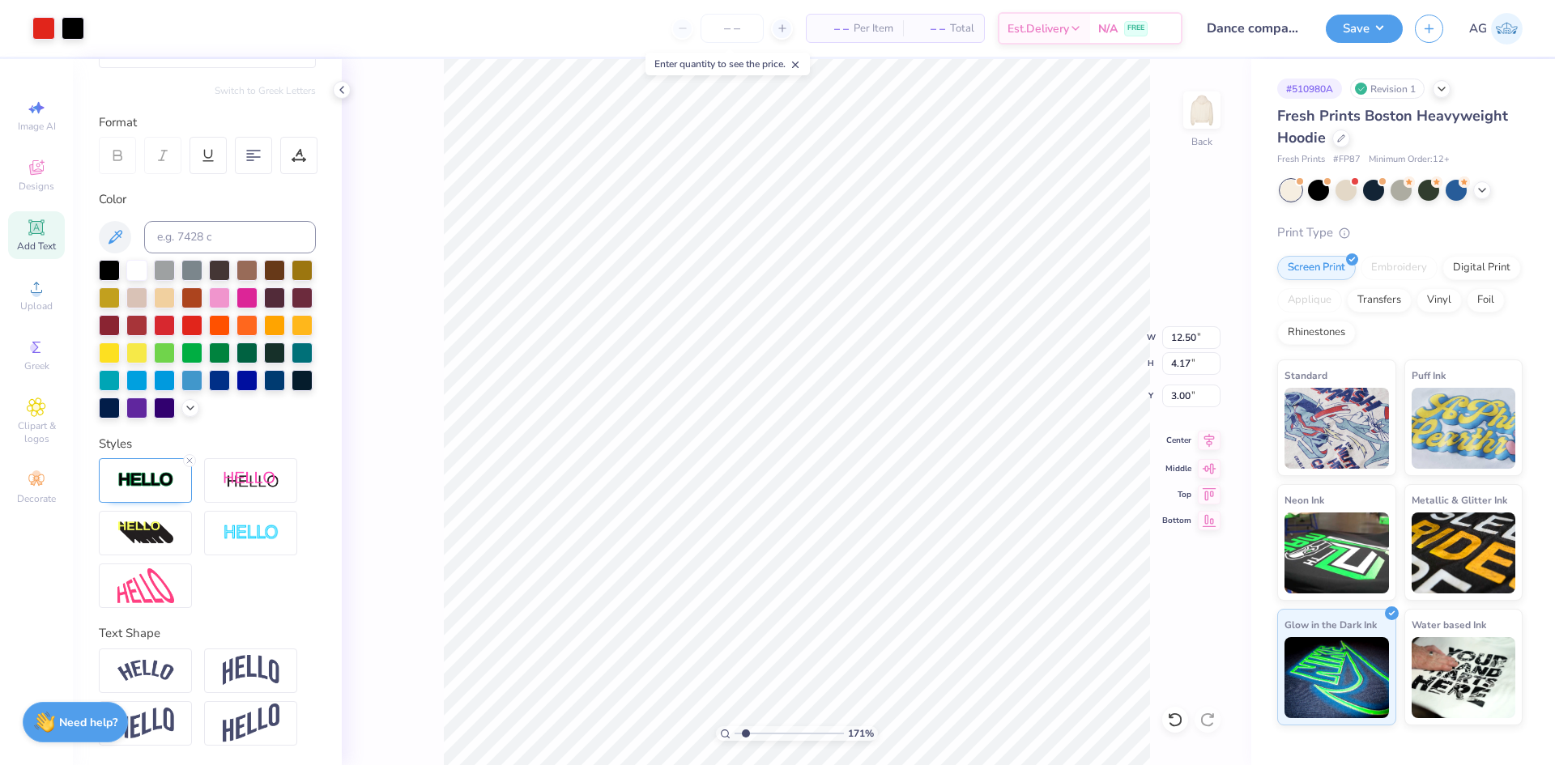
click at [1210, 446] on icon at bounding box center [1209, 440] width 23 height 19
click at [734, 730] on input "range" at bounding box center [788, 733] width 109 height 15
drag, startPoint x: 734, startPoint y: 735, endPoint x: 761, endPoint y: 732, distance: 26.9
type input "3.12"
click at [761, 732] on input "range" at bounding box center [788, 733] width 109 height 15
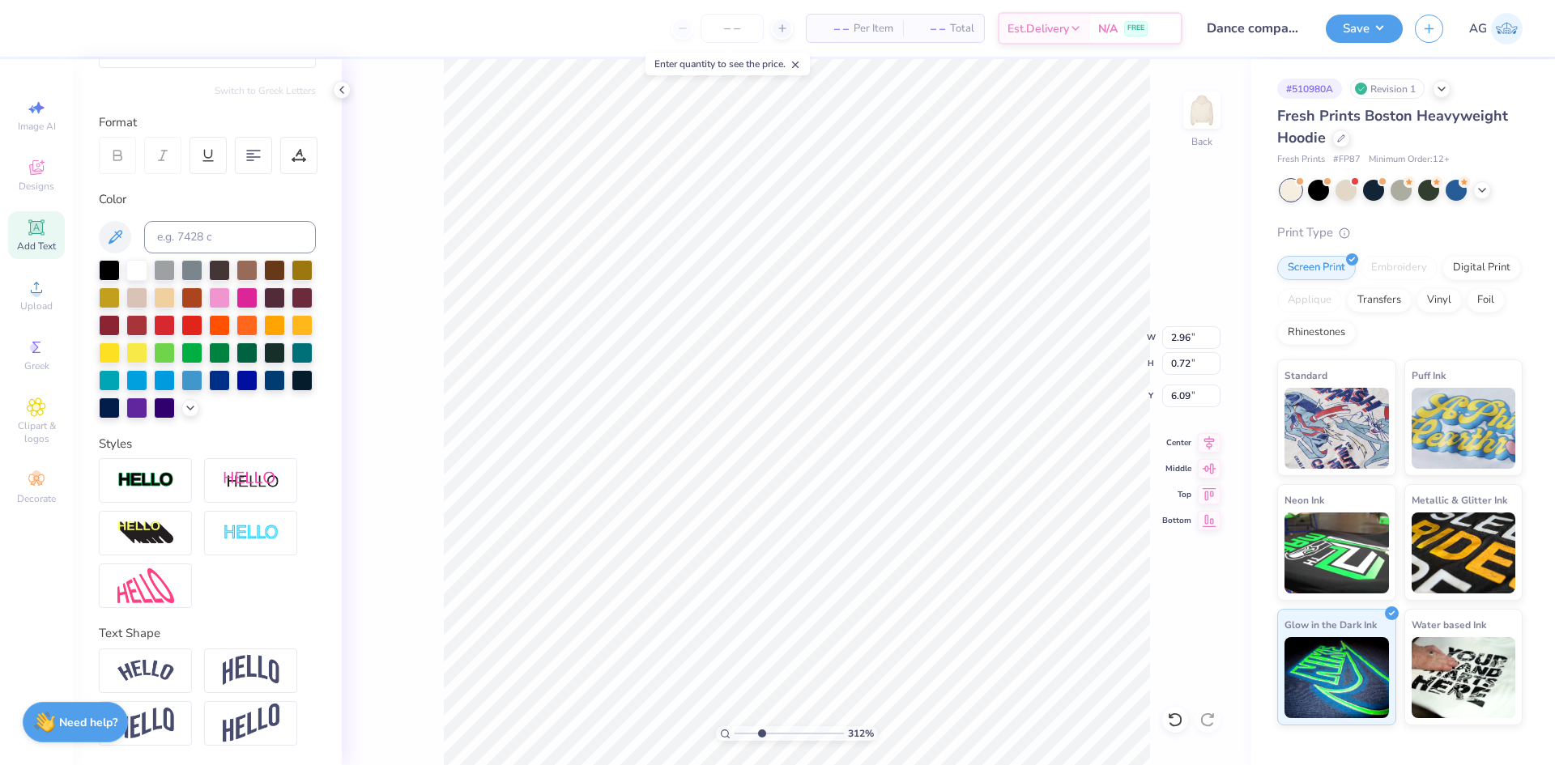
type input "6.16"
click at [286, 137] on div at bounding box center [298, 155] width 37 height 37
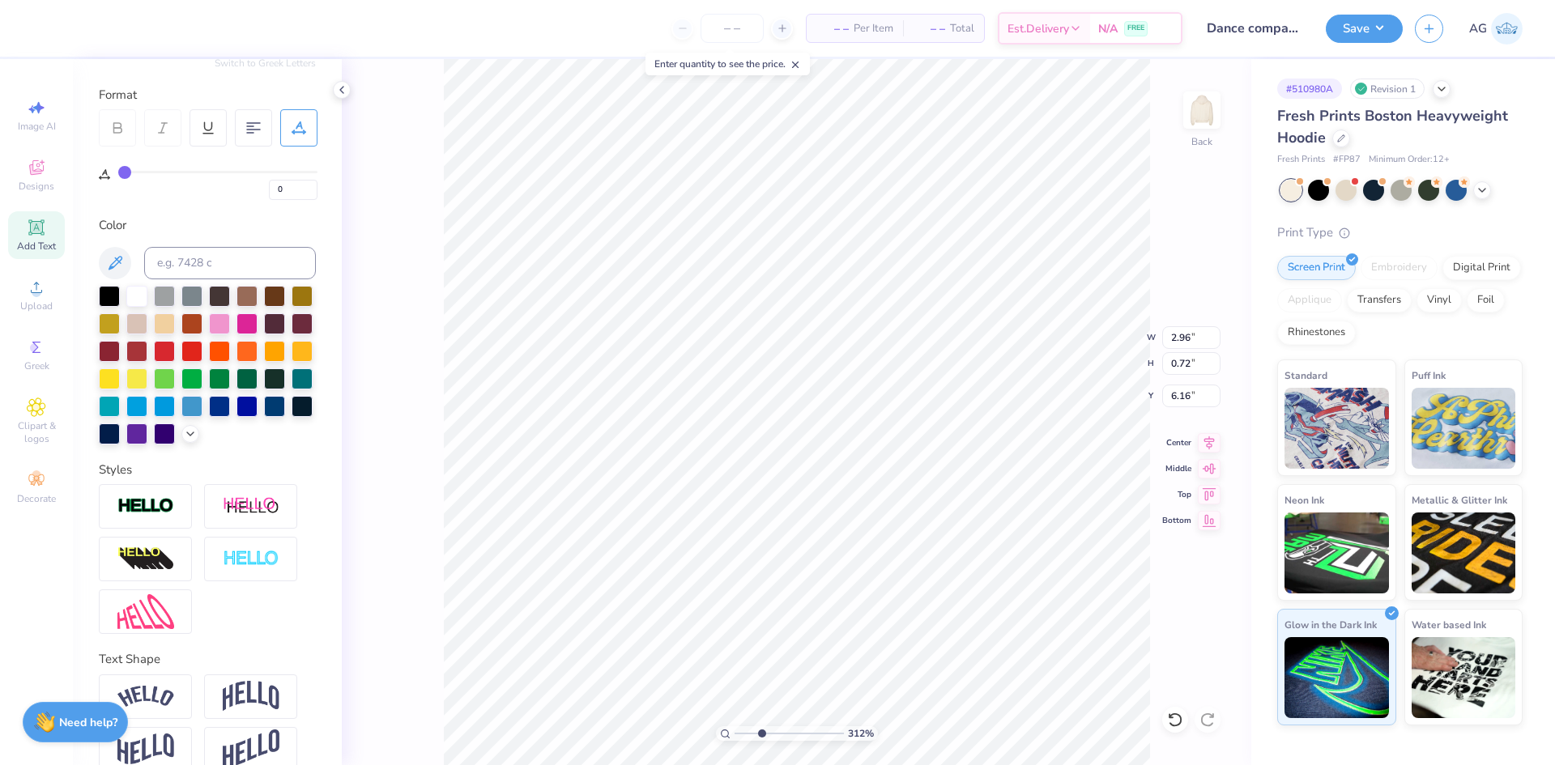
type input "1"
type input "3"
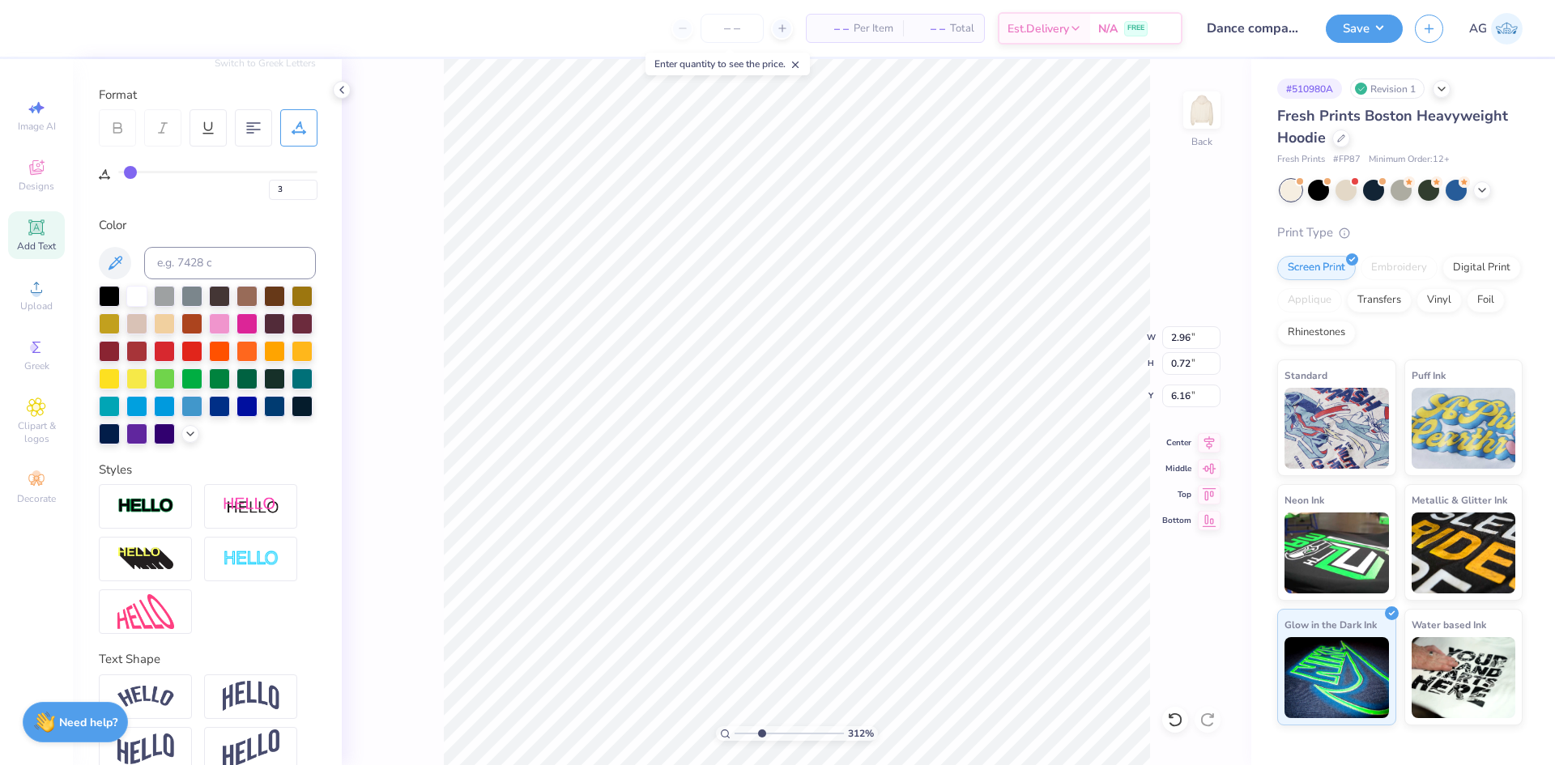
click at [130, 173] on input "range" at bounding box center [217, 172] width 199 height 2
type input "3.17"
drag, startPoint x: 759, startPoint y: 735, endPoint x: 736, endPoint y: 730, distance: 23.4
type input "1.19"
click at [740, 734] on input "range" at bounding box center [788, 733] width 109 height 15
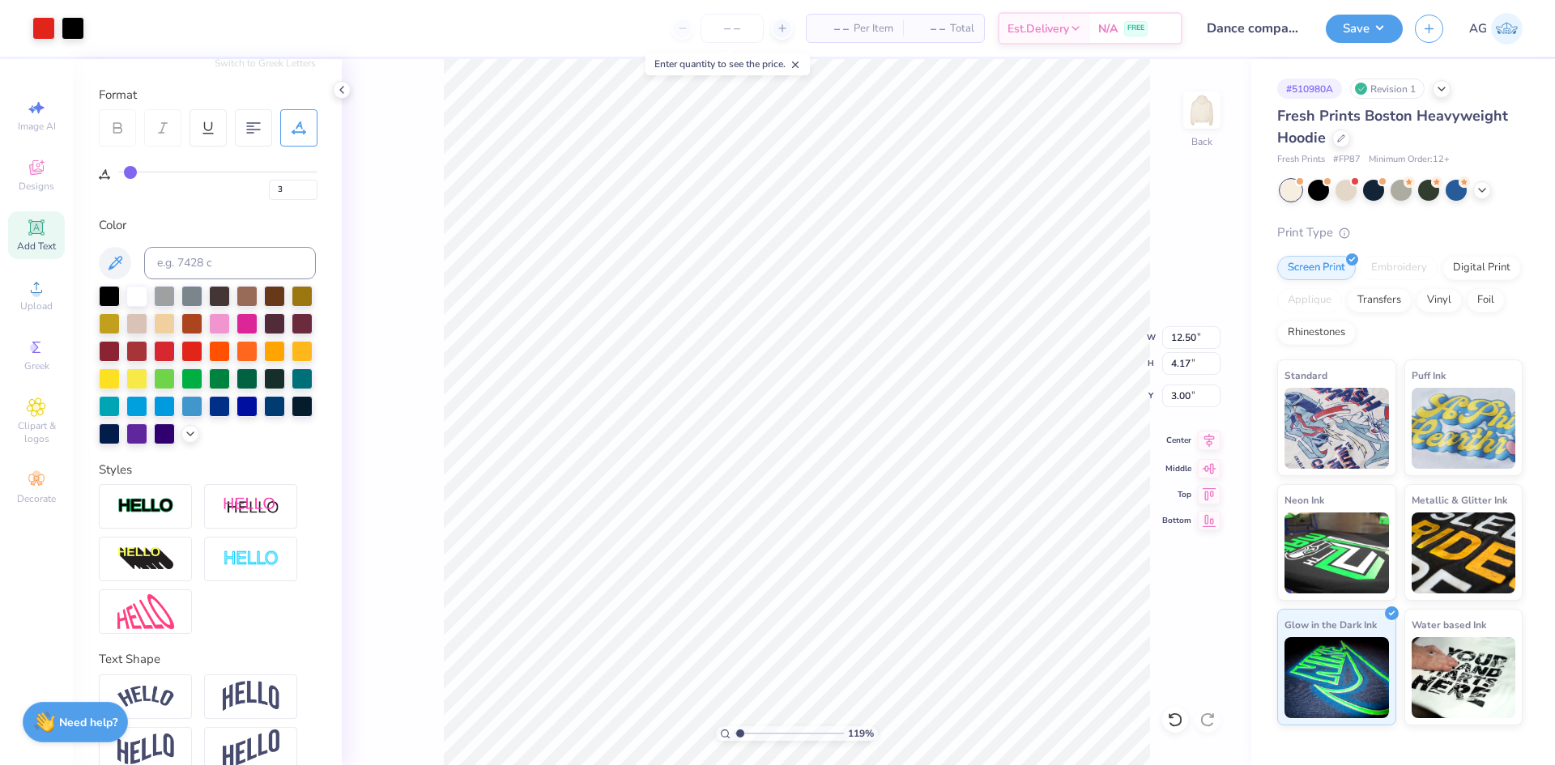
click at [1213, 441] on icon at bounding box center [1209, 440] width 23 height 19
click at [1378, 30] on button "Save" at bounding box center [1364, 26] width 77 height 28
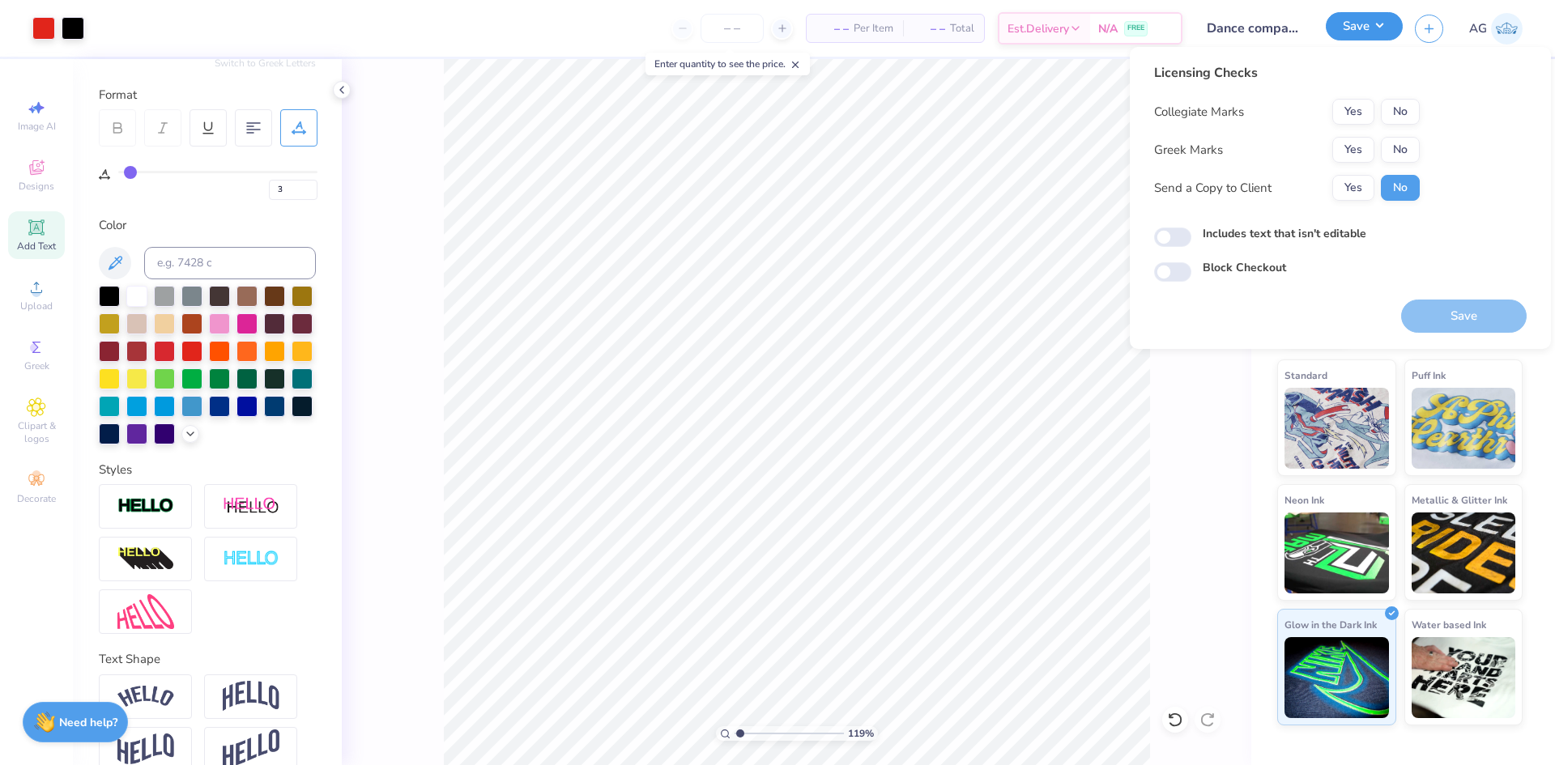
click at [1377, 15] on button "Save" at bounding box center [1364, 26] width 77 height 28
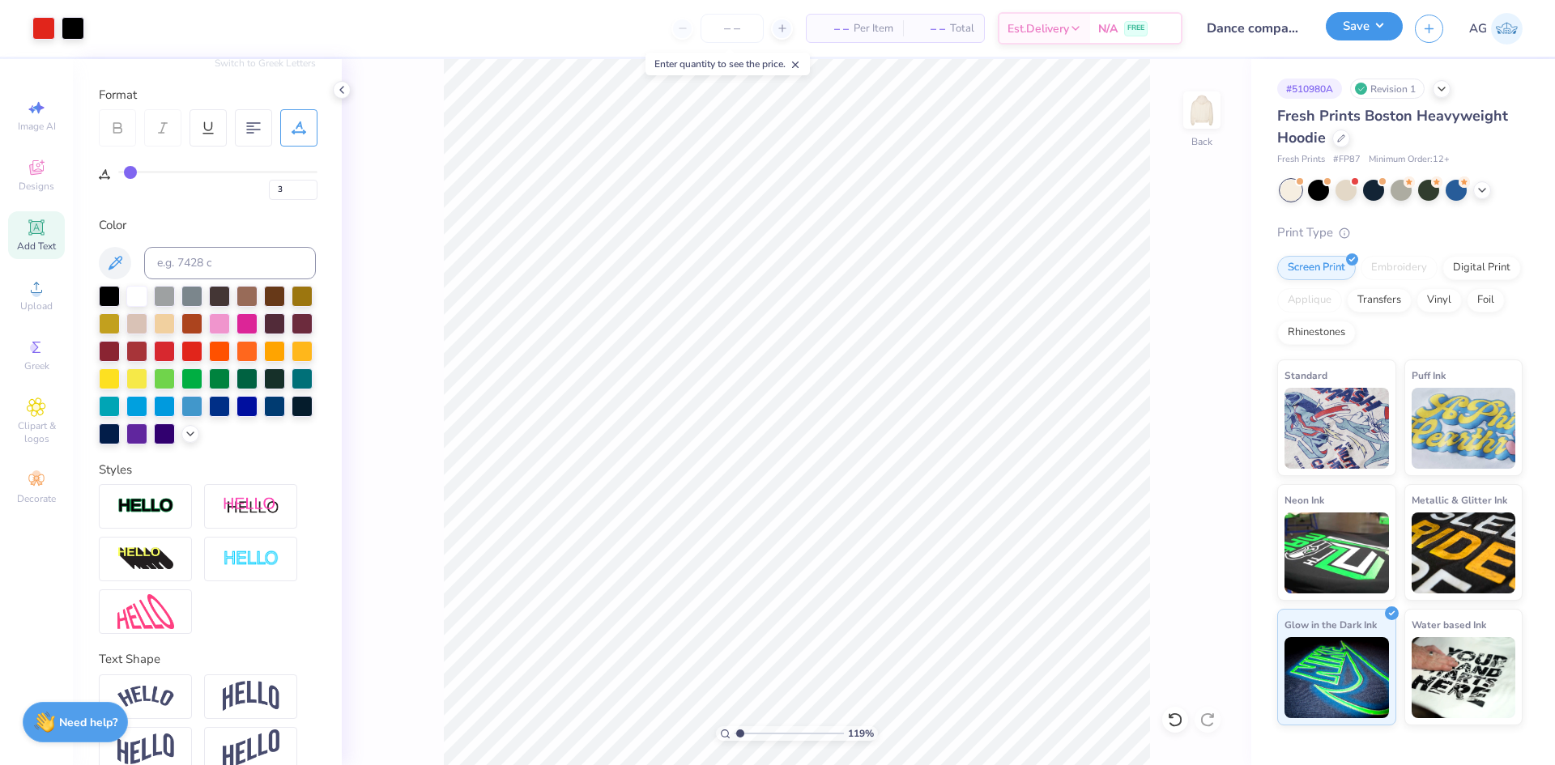
click at [1377, 15] on button "Save" at bounding box center [1364, 26] width 77 height 28
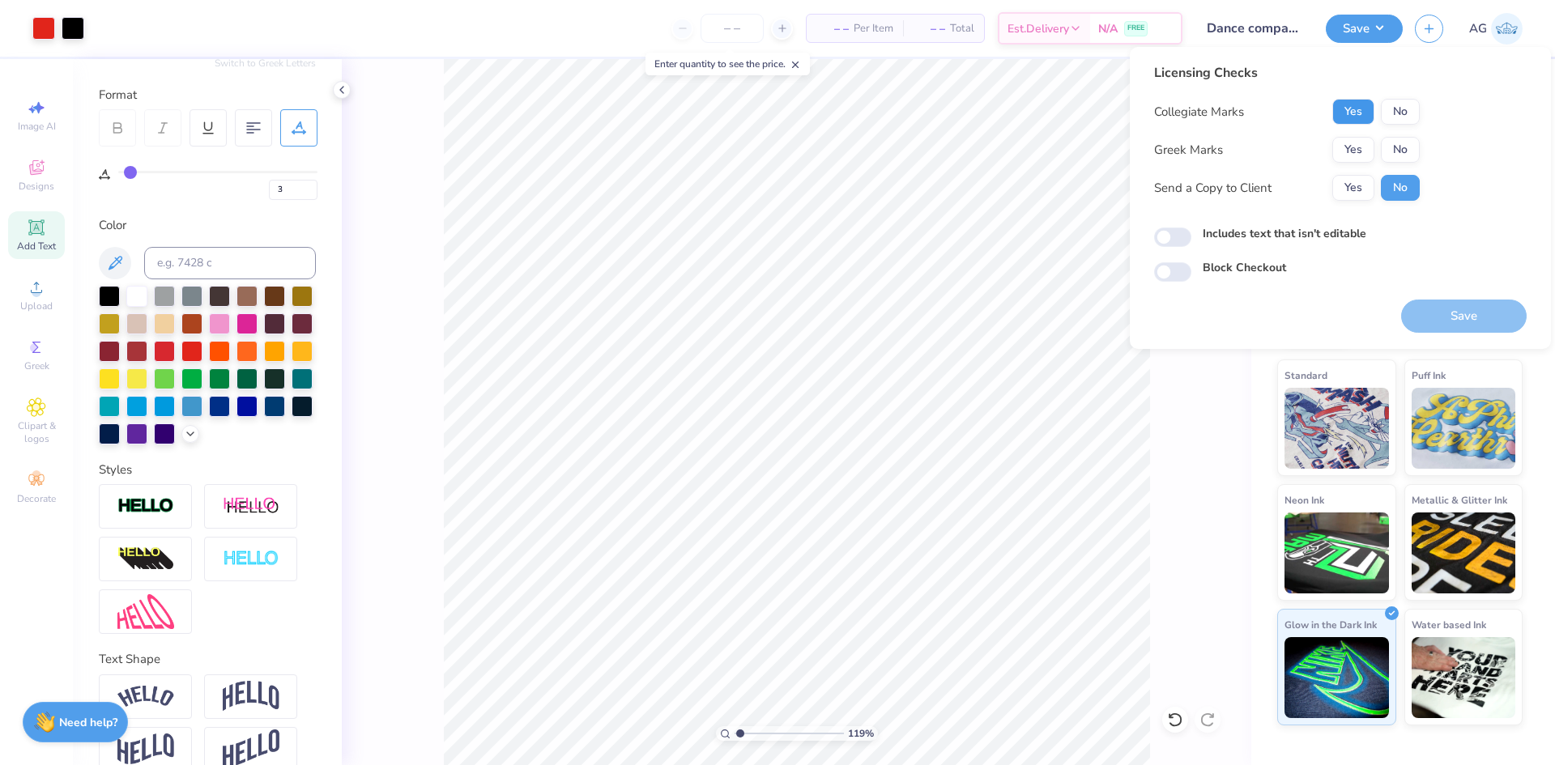
click at [1364, 111] on button "Yes" at bounding box center [1353, 112] width 42 height 26
click at [1391, 144] on button "No" at bounding box center [1400, 150] width 39 height 26
drag, startPoint x: 1433, startPoint y: 326, endPoint x: 1465, endPoint y: 321, distance: 32.9
click at [1433, 326] on button "Save" at bounding box center [1464, 316] width 126 height 33
click at [1454, 289] on div "Save" at bounding box center [1464, 307] width 126 height 51
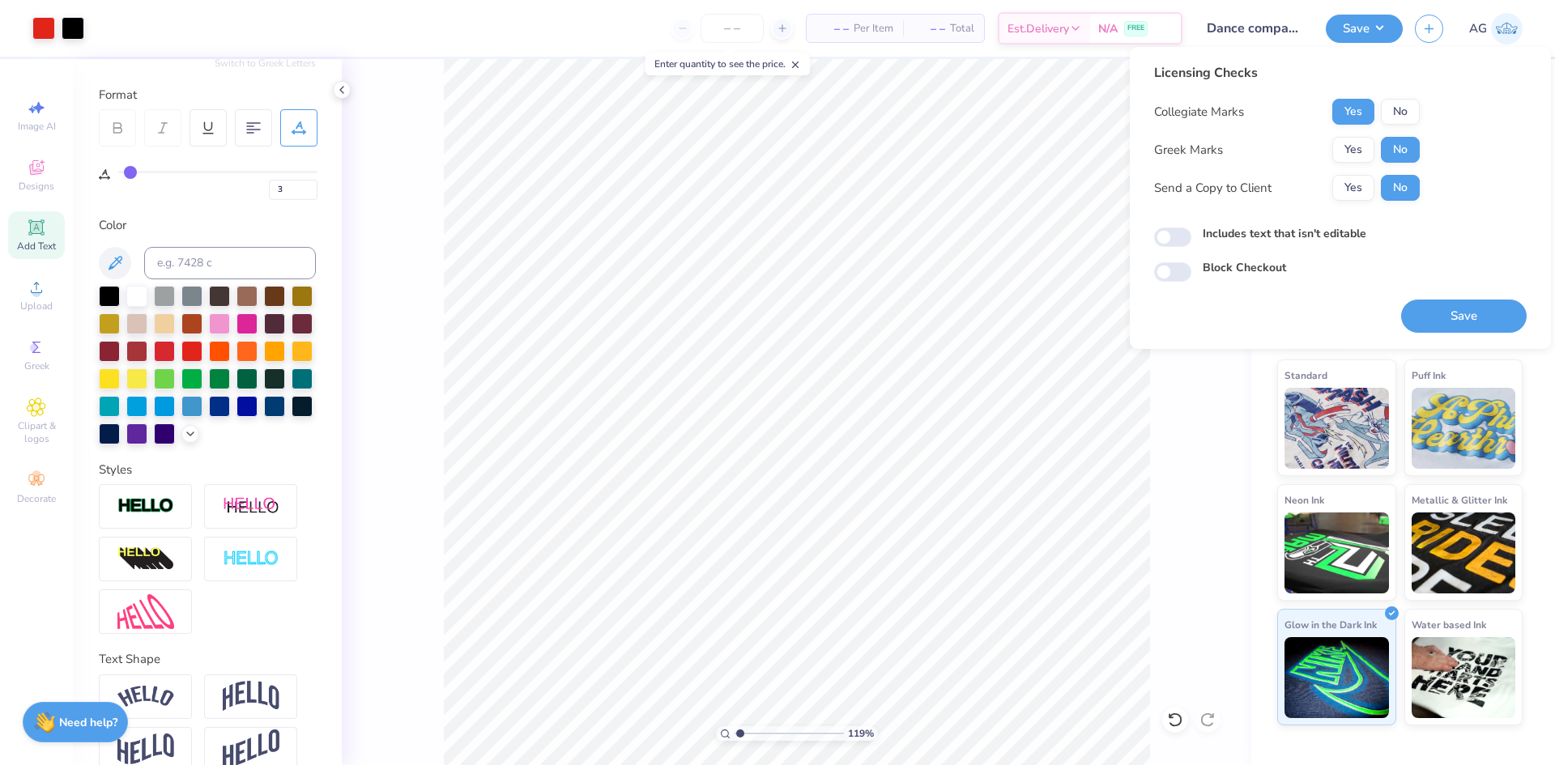
click at [1467, 321] on div "Save" at bounding box center [1464, 316] width 126 height 33
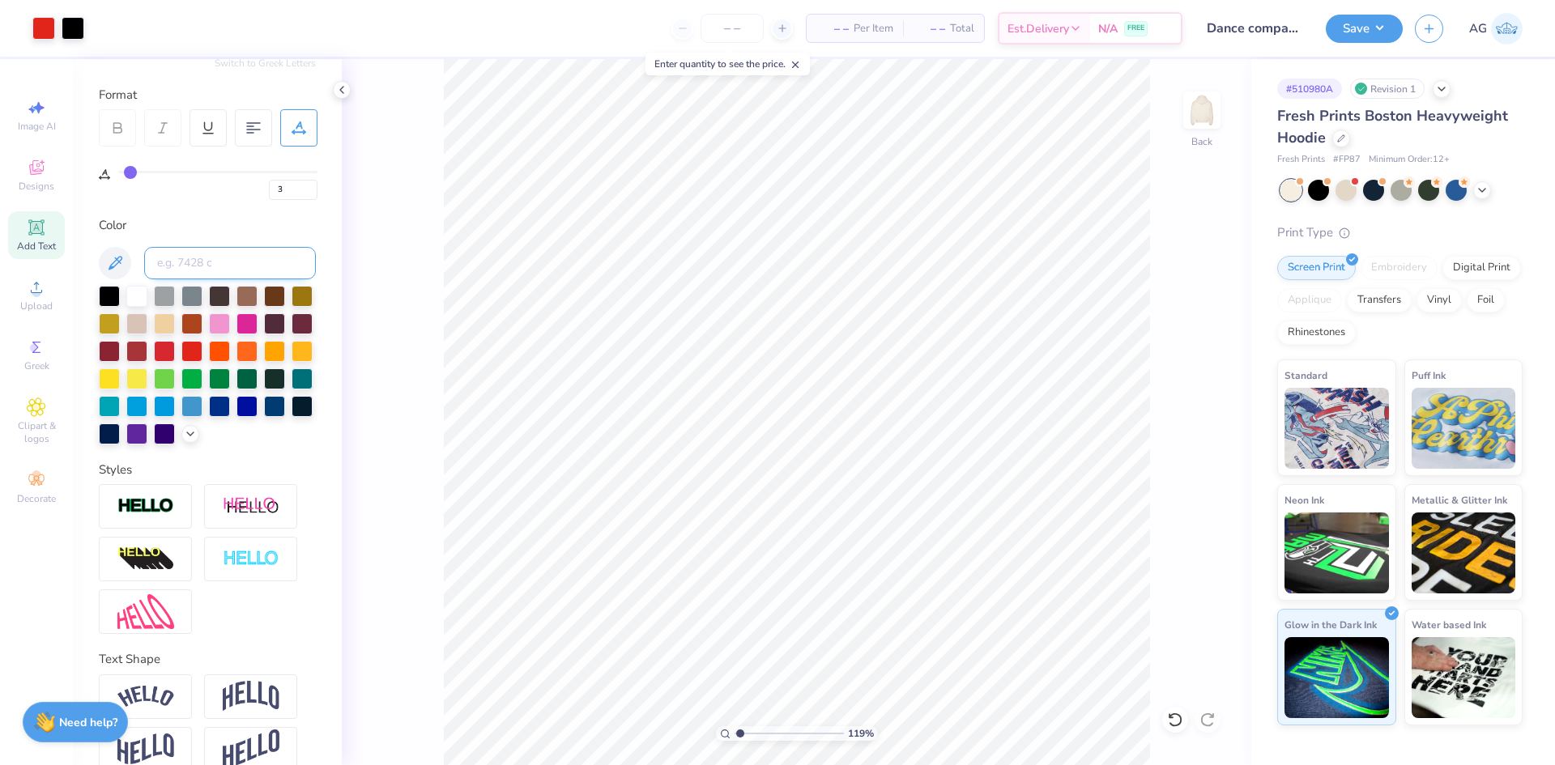
click at [206, 267] on input at bounding box center [230, 263] width 172 height 32
click at [40, 19] on div at bounding box center [43, 26] width 23 height 23
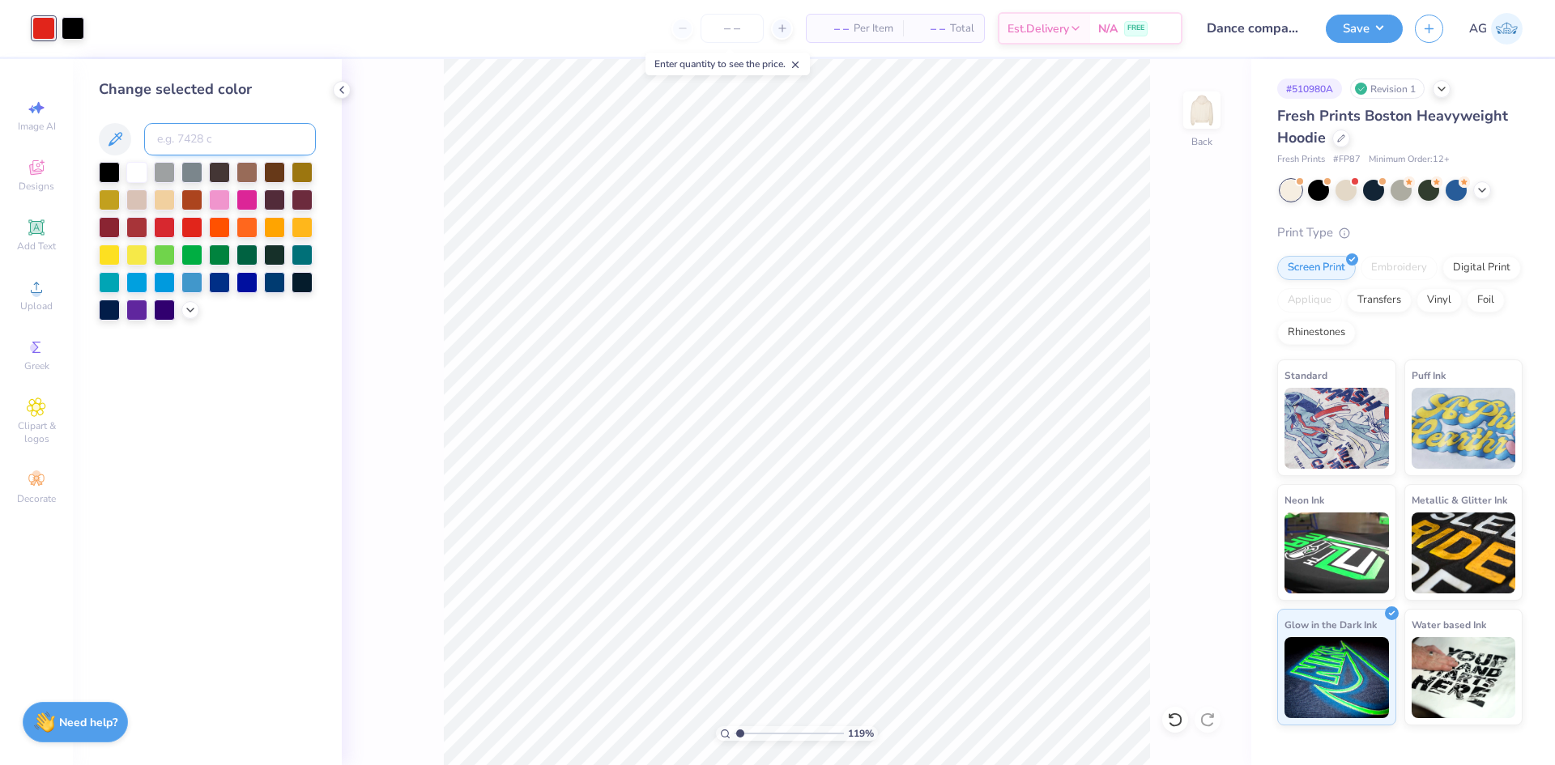
click at [192, 148] on input at bounding box center [230, 139] width 172 height 32
type input "1795"
click at [1346, 30] on button "Save" at bounding box center [1364, 26] width 77 height 28
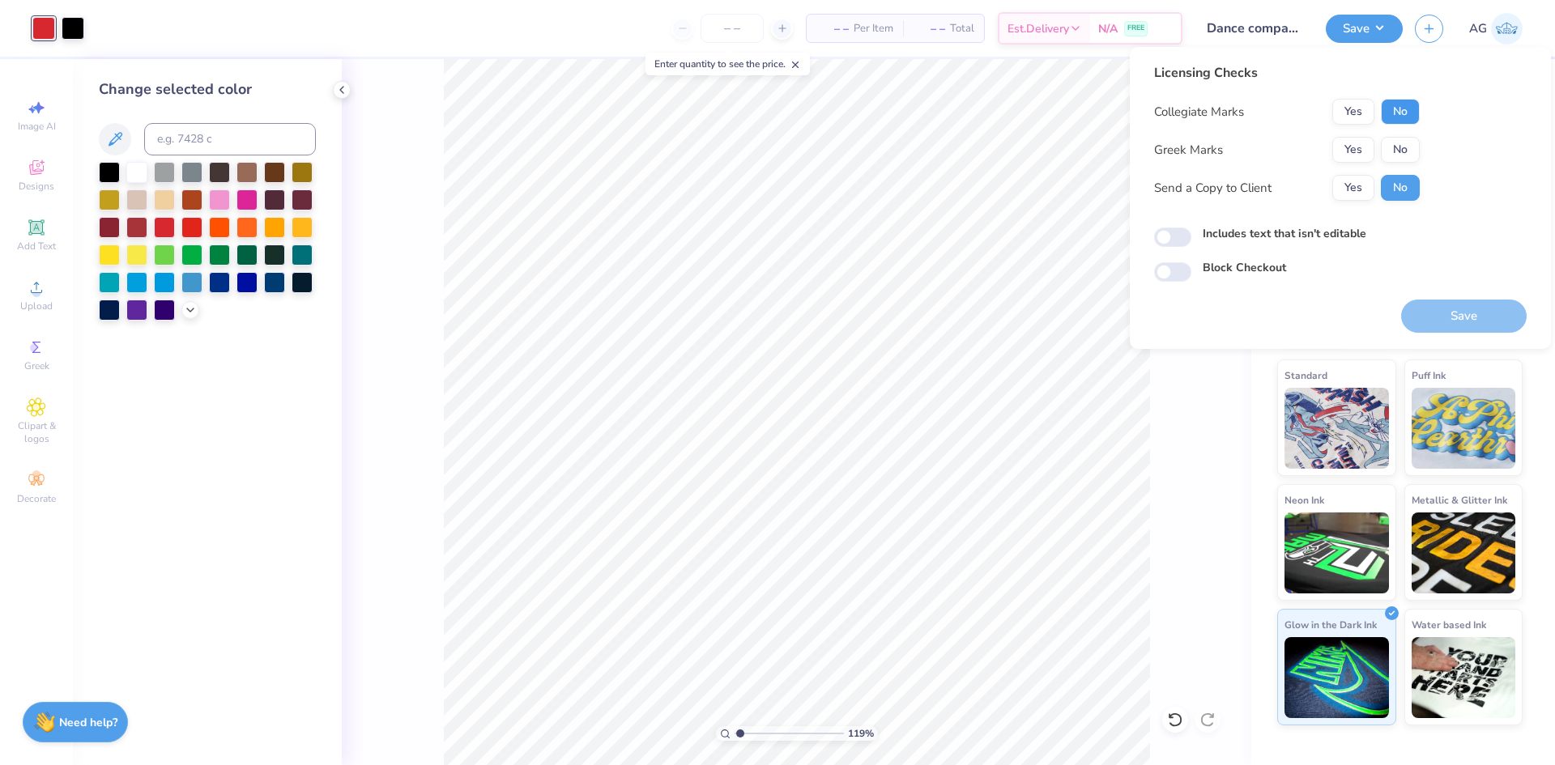
click at [1396, 117] on button "No" at bounding box center [1400, 112] width 39 height 26
click at [1403, 154] on button "No" at bounding box center [1400, 150] width 39 height 26
drag, startPoint x: 1352, startPoint y: 111, endPoint x: 1512, endPoint y: 348, distance: 286.4
click at [1352, 113] on button "Yes" at bounding box center [1353, 112] width 42 height 26
click at [1469, 328] on button "Save" at bounding box center [1464, 316] width 126 height 33
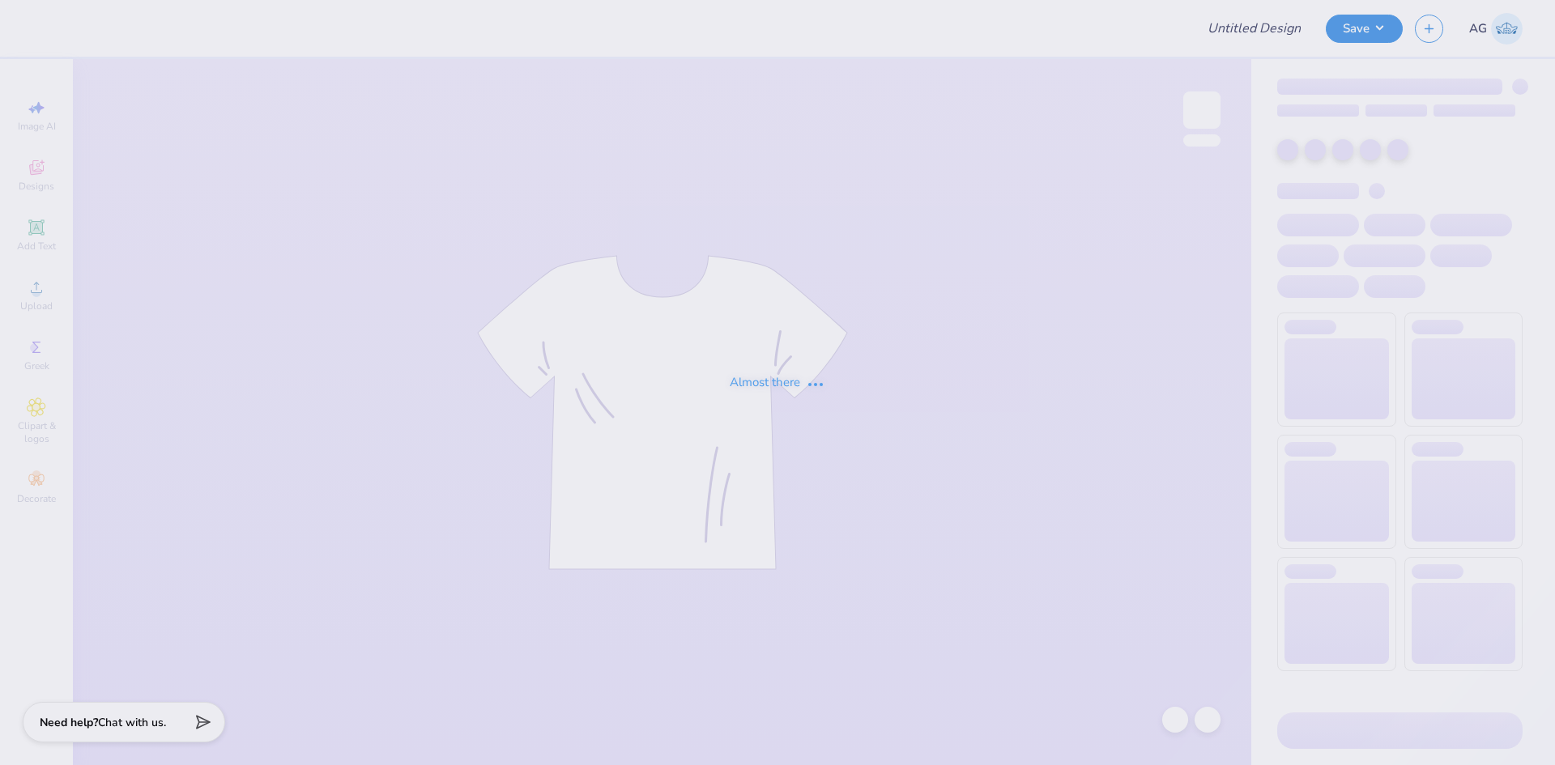
type input "Delt Rush T-Shirt"
type input "50"
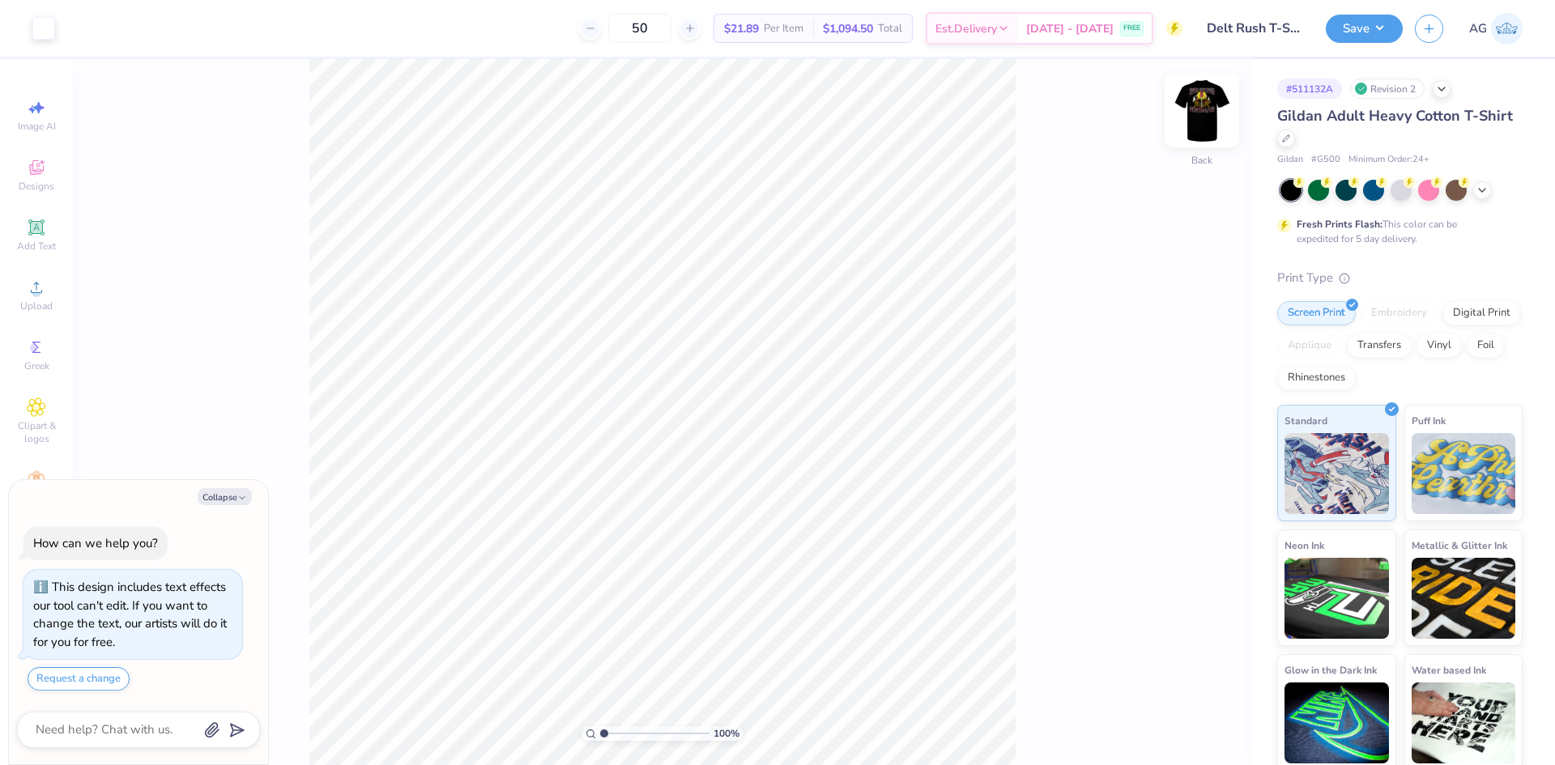
click at [1217, 110] on img at bounding box center [1201, 110] width 65 height 65
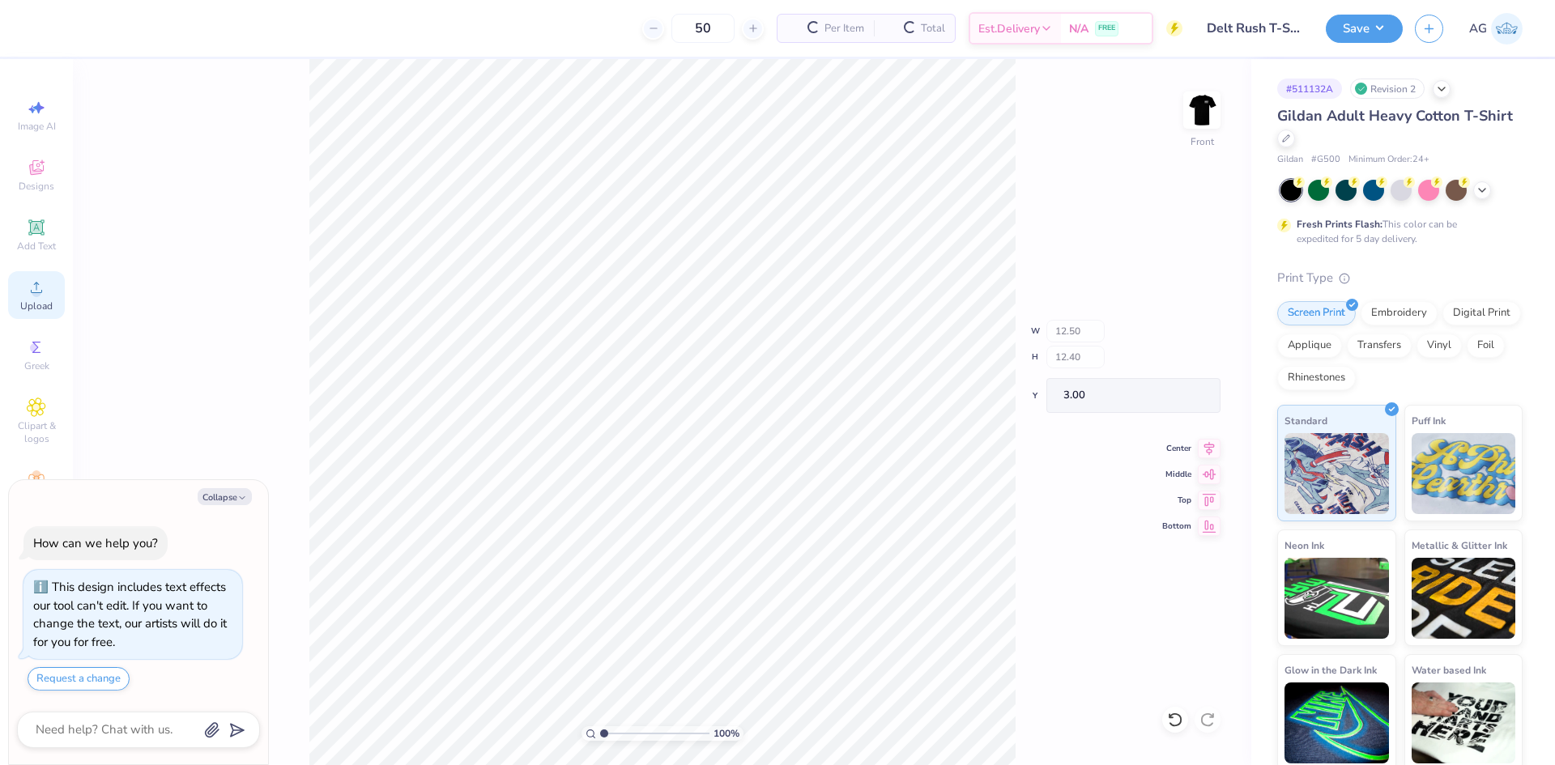
click at [30, 281] on icon at bounding box center [36, 287] width 19 height 19
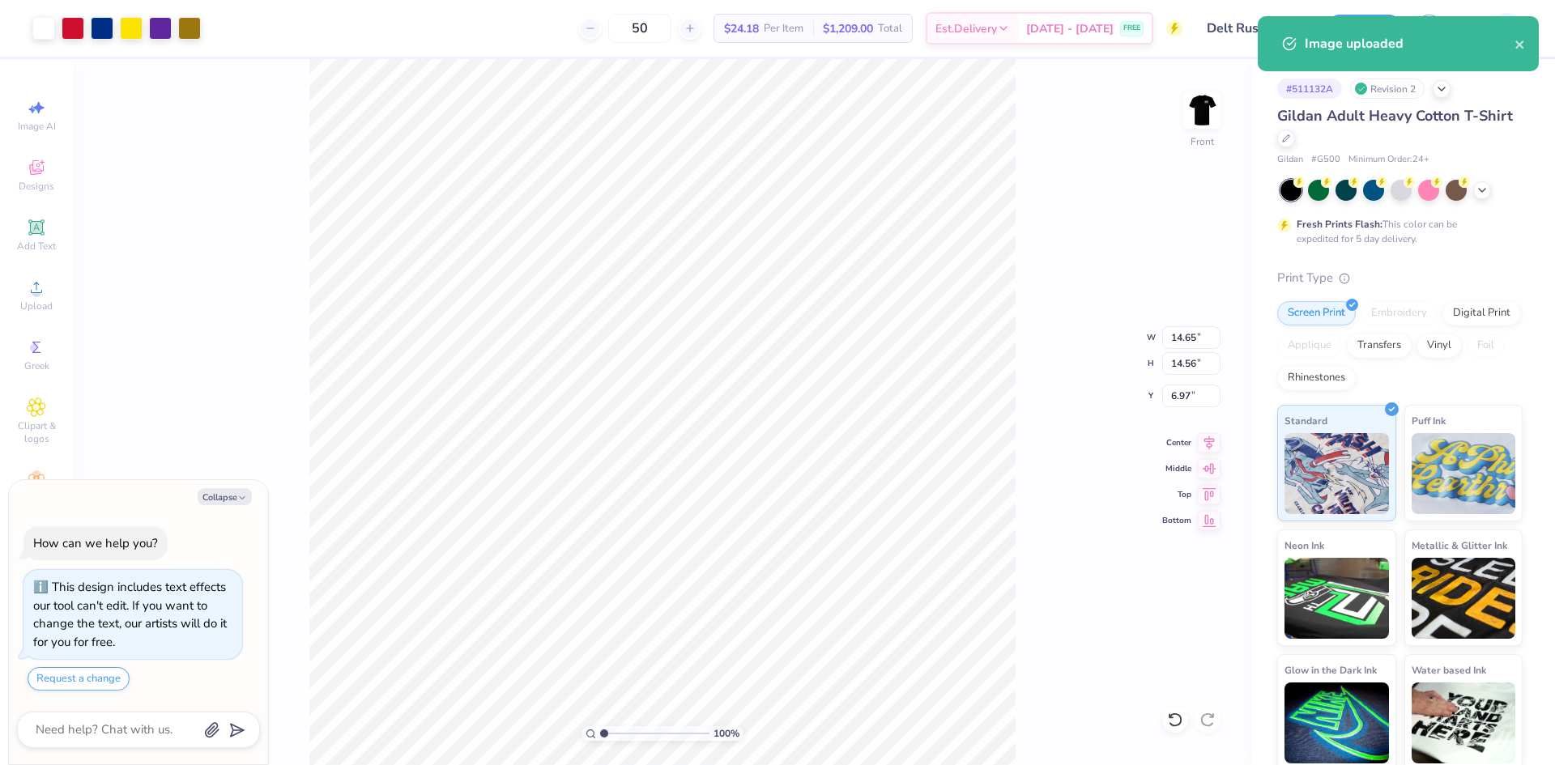
click at [1169, 349] on div "100 % Front W 14.65 14.65 " H 14.56 14.56 " Y 6.97 6.97 " Center Middle Top Bot…" at bounding box center [662, 412] width 1178 height 706
click at [1169, 334] on div "100 % Front" at bounding box center [662, 412] width 1178 height 706
type textarea "x"
click at [1172, 343] on input "14.65" at bounding box center [1191, 337] width 58 height 23
type input "12.5"
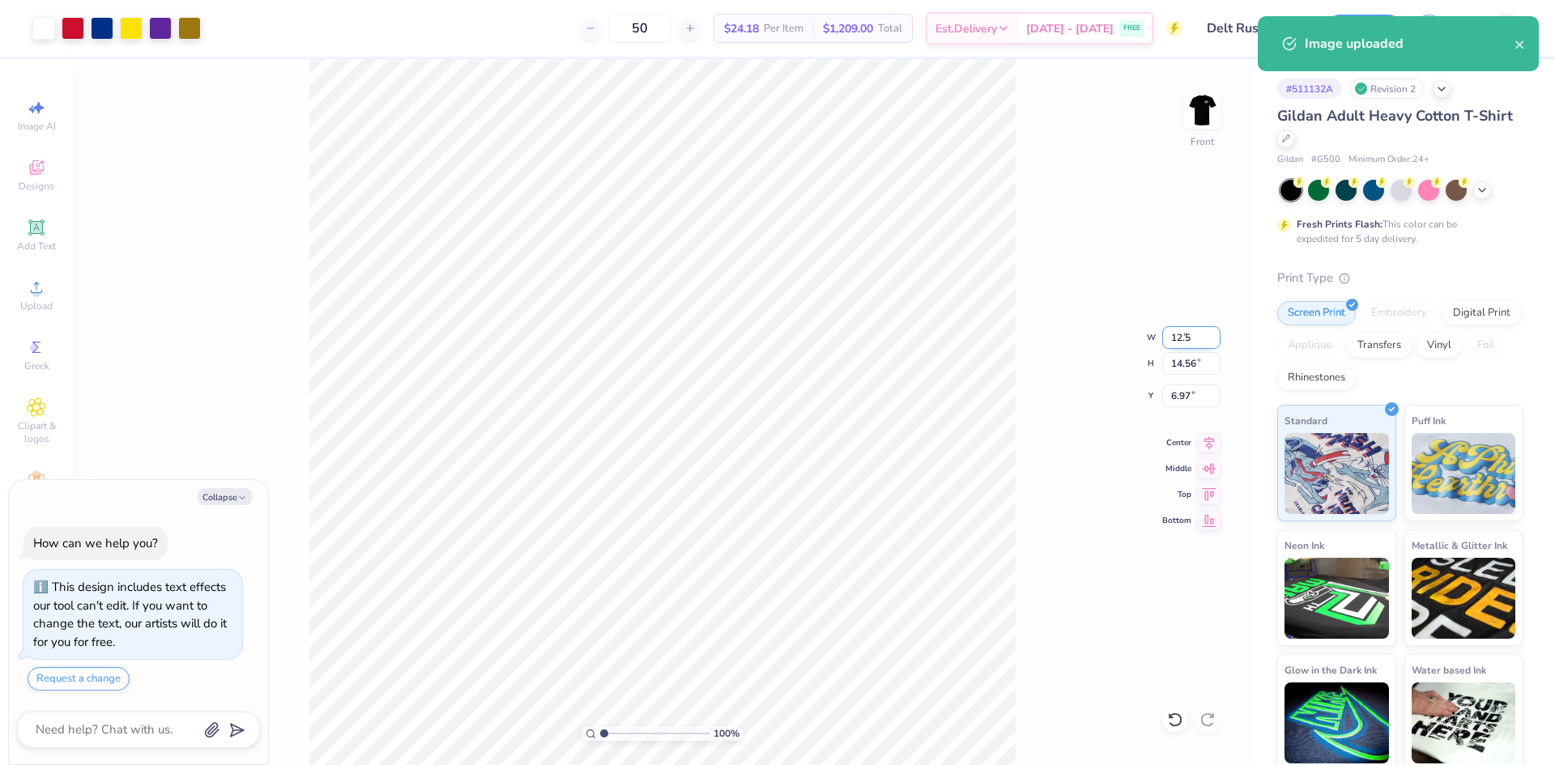
type textarea "x"
type input "12.50"
type input "12.43"
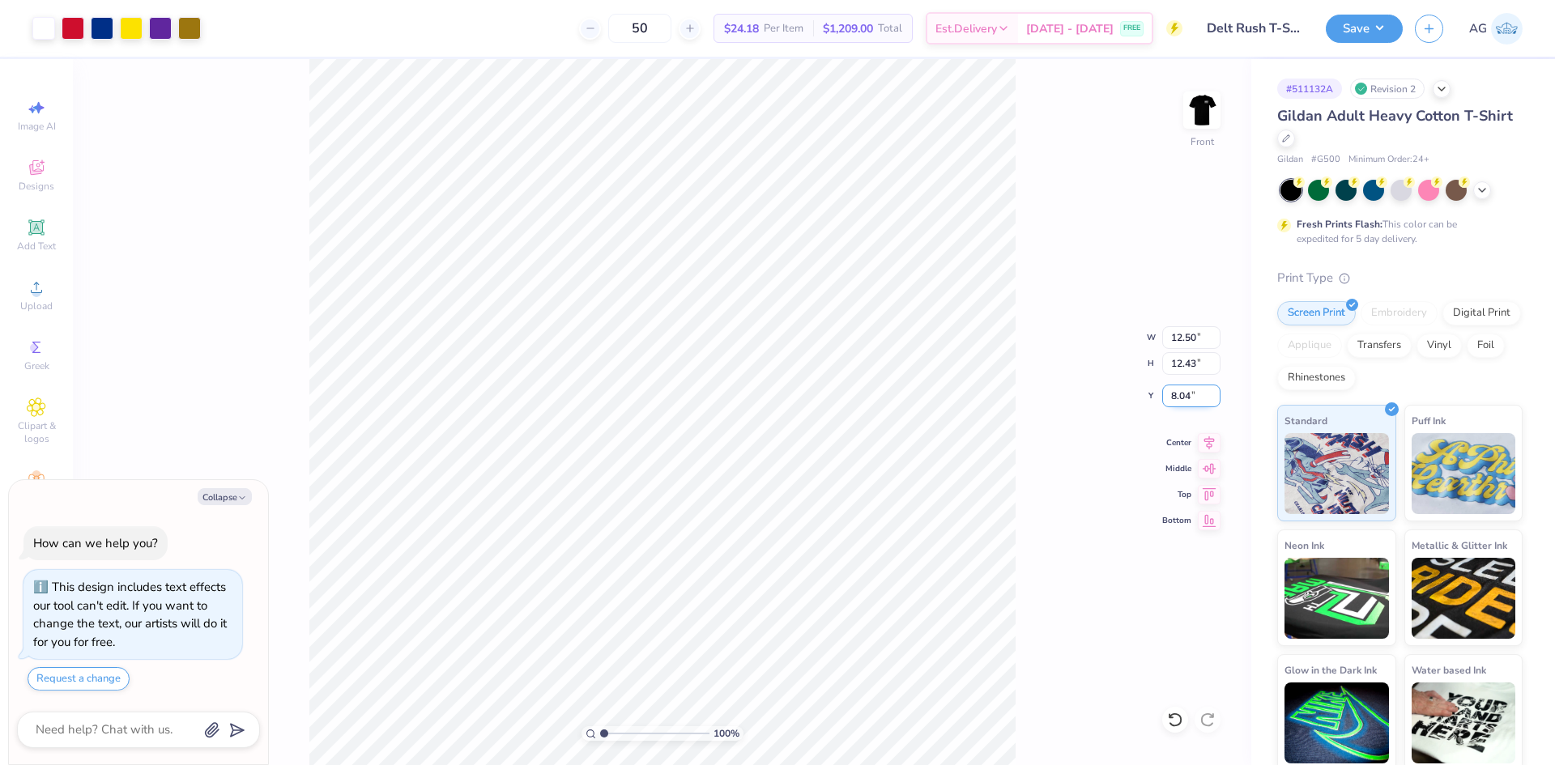
click at [1181, 385] on input "8.04" at bounding box center [1191, 396] width 58 height 23
type input "3"
type textarea "x"
type input "3.00"
type textarea "x"
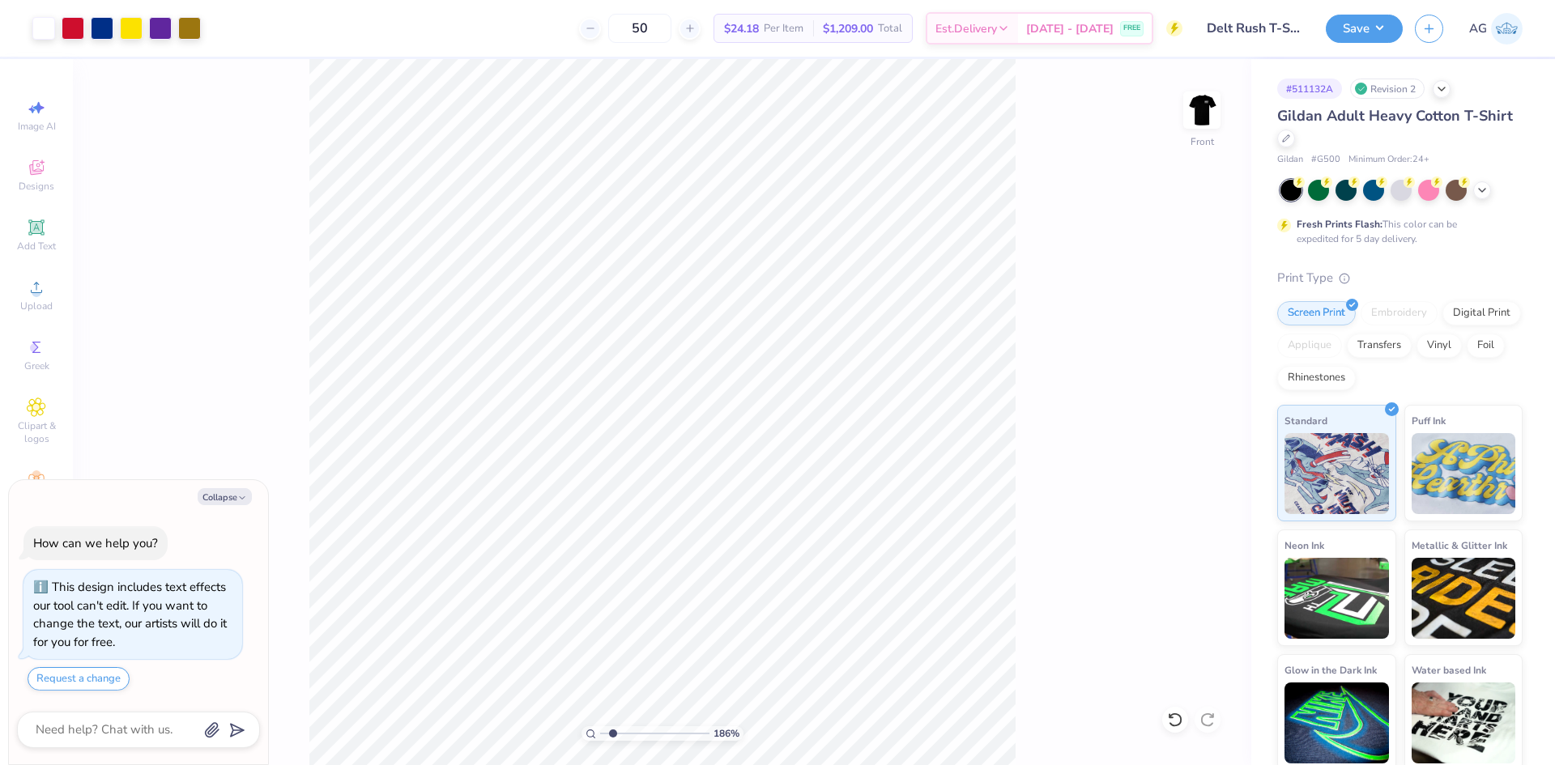
click at [613, 732] on input "range" at bounding box center [654, 733] width 109 height 15
type input "1.41"
click at [608, 734] on input "range" at bounding box center [654, 733] width 109 height 15
click at [1373, 36] on button "Save" at bounding box center [1364, 26] width 77 height 28
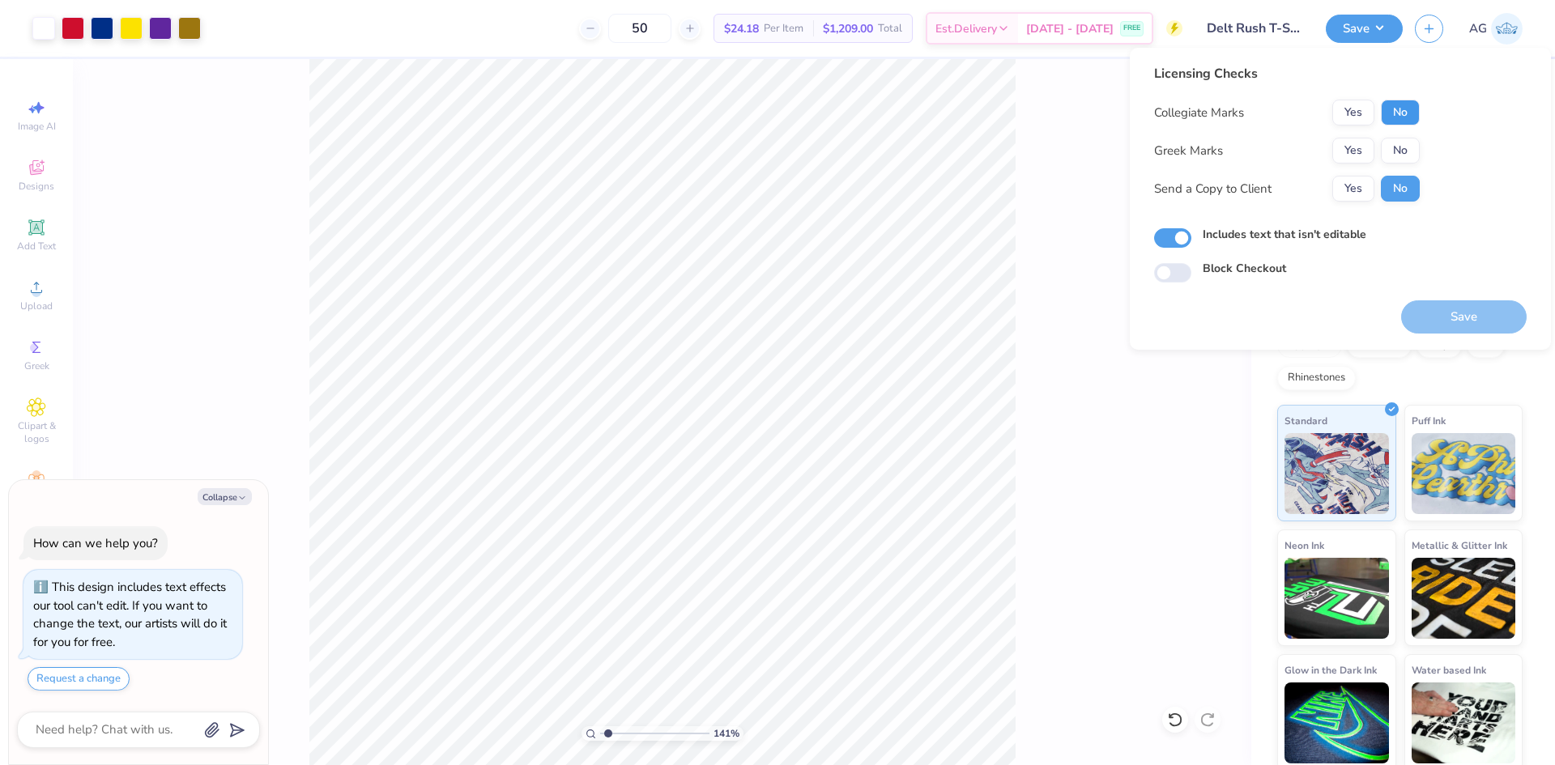
click at [1401, 109] on button "No" at bounding box center [1400, 113] width 39 height 26
click at [1368, 144] on button "Yes" at bounding box center [1353, 151] width 42 height 26
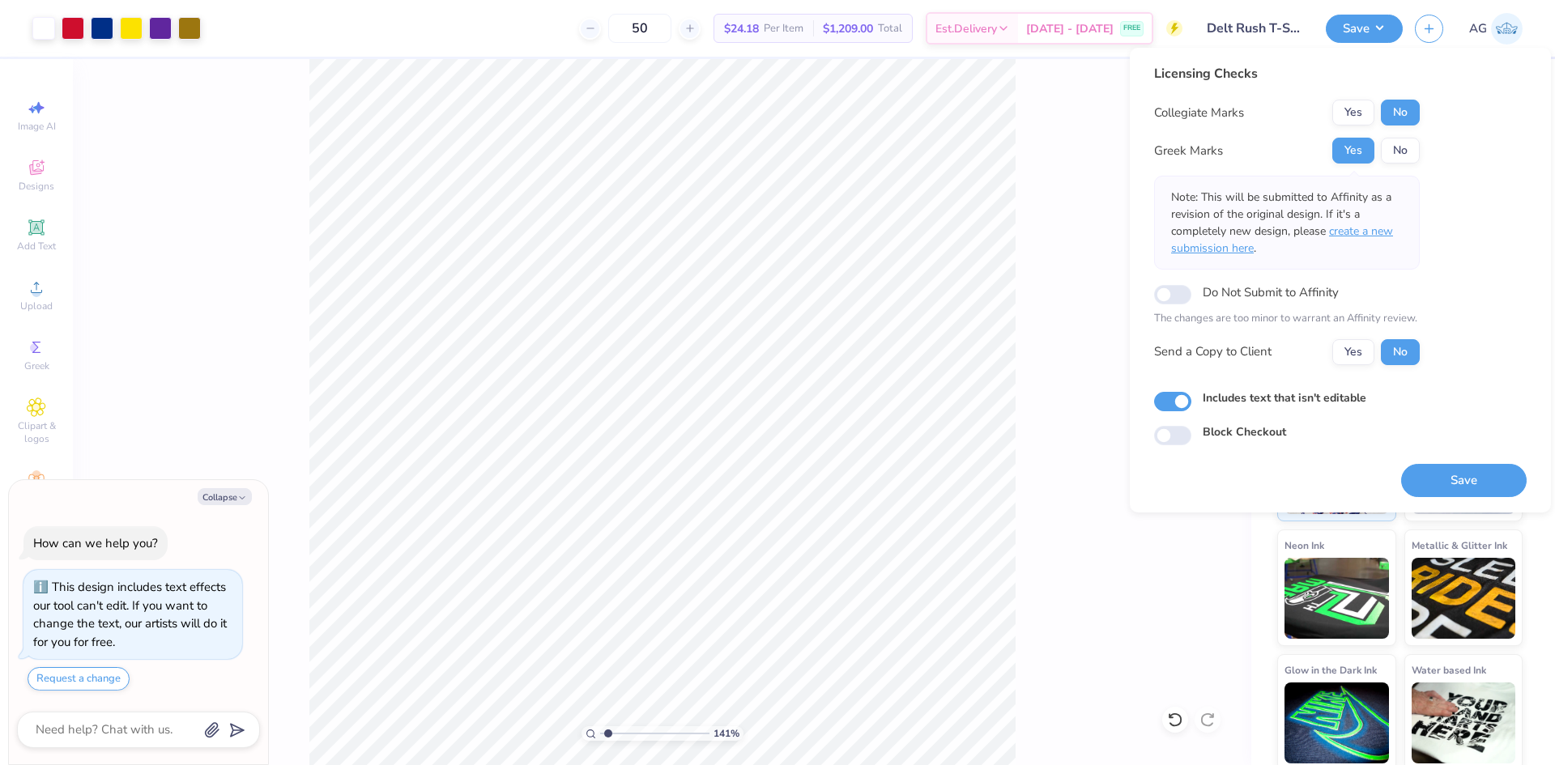
click at [1374, 235] on span "create a new submission here" at bounding box center [1282, 240] width 222 height 32
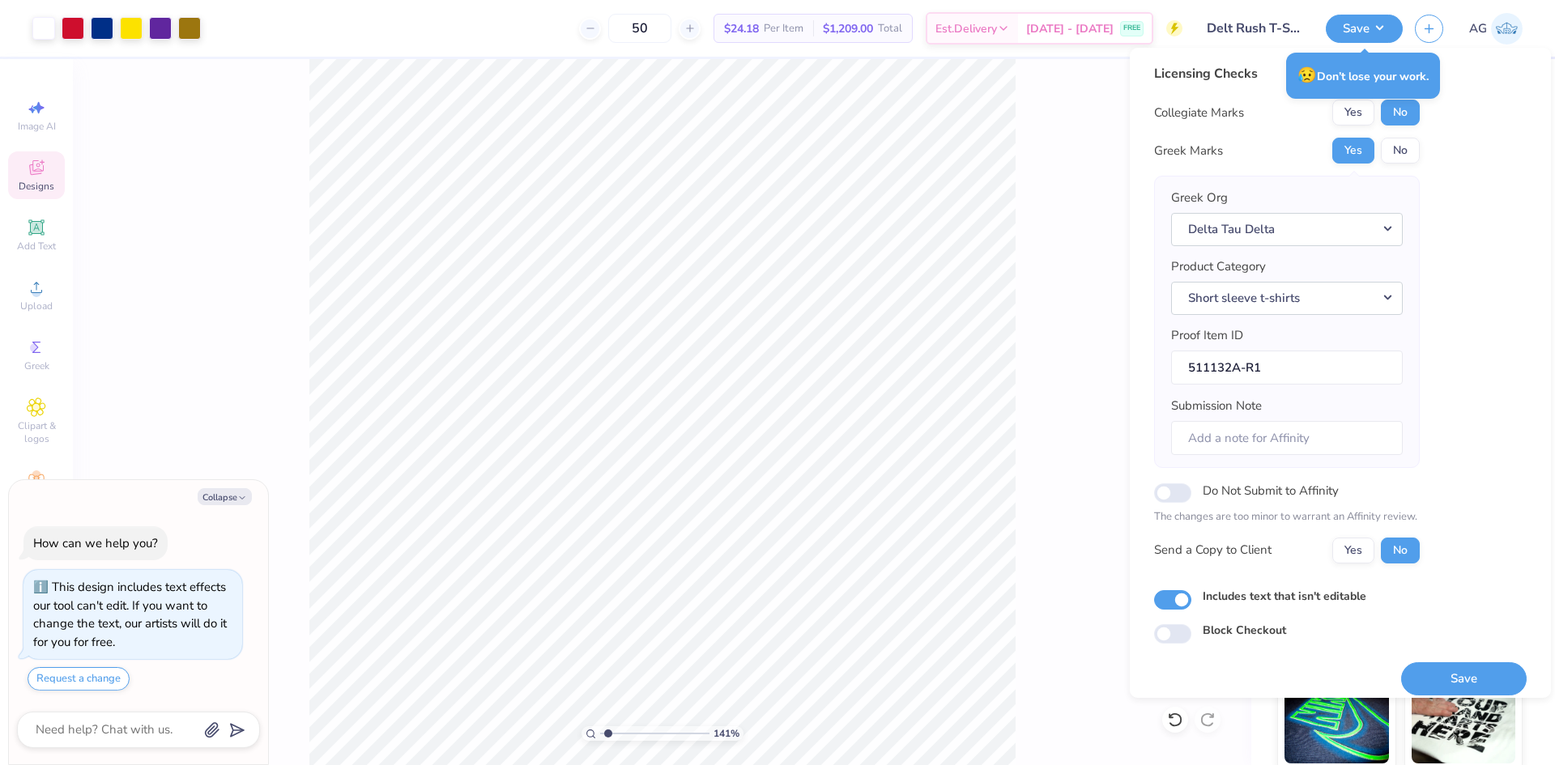
type textarea "x"
